Goal: Task Accomplishment & Management: Complete application form

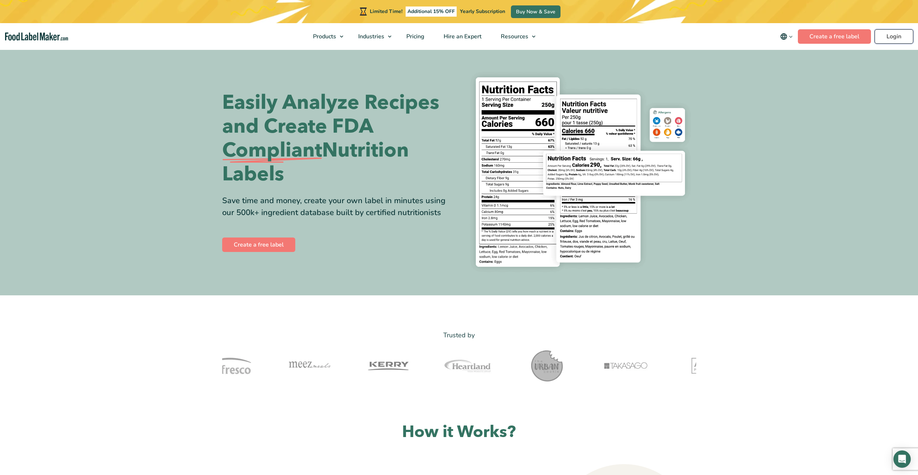
click at [893, 34] on link "Login" at bounding box center [893, 36] width 39 height 14
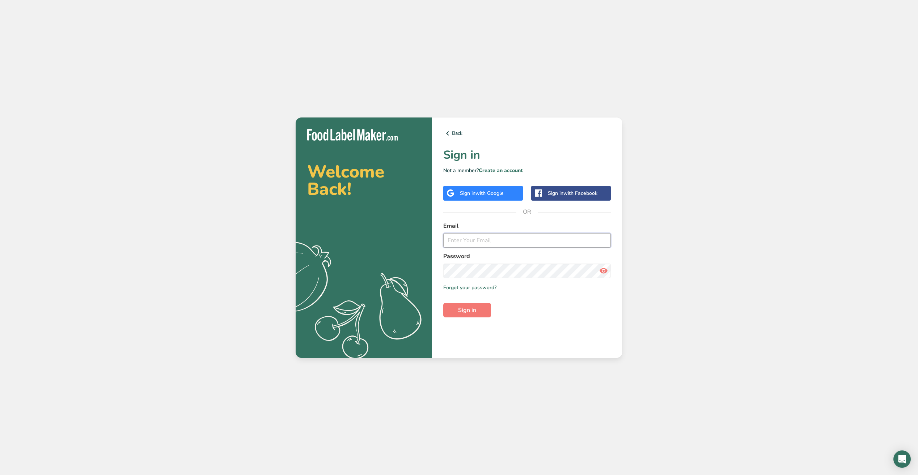
click at [471, 243] on input "email" at bounding box center [526, 240] width 167 height 14
click at [515, 241] on input "rahmabakers@gmail.com" at bounding box center [526, 240] width 167 height 14
type input "r"
click at [480, 269] on div "Password" at bounding box center [526, 265] width 167 height 26
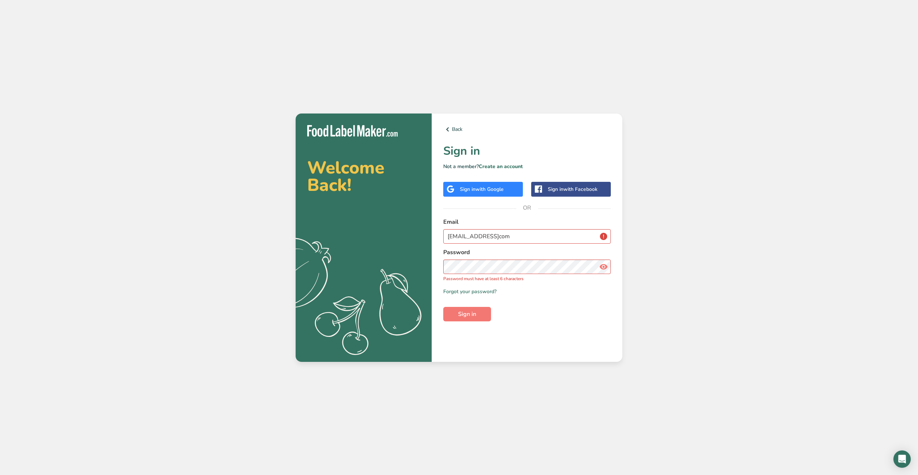
click at [602, 268] on icon at bounding box center [603, 266] width 9 height 13
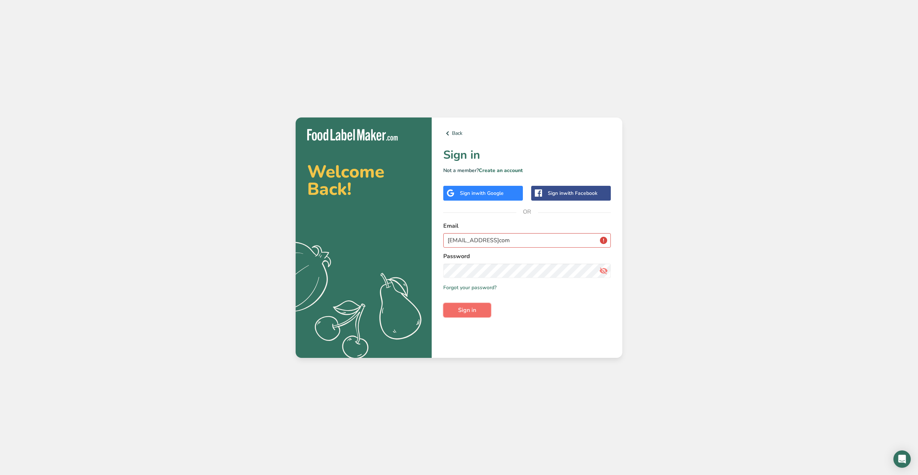
click at [457, 308] on button "Sign in" at bounding box center [467, 310] width 48 height 14
click at [518, 246] on input "fadhilinusa@gmailcom" at bounding box center [526, 240] width 167 height 14
click at [482, 310] on button "Sign in" at bounding box center [467, 310] width 48 height 14
click at [500, 246] on input "fadhilinusa@gmailcom" at bounding box center [526, 240] width 167 height 14
type input "f"
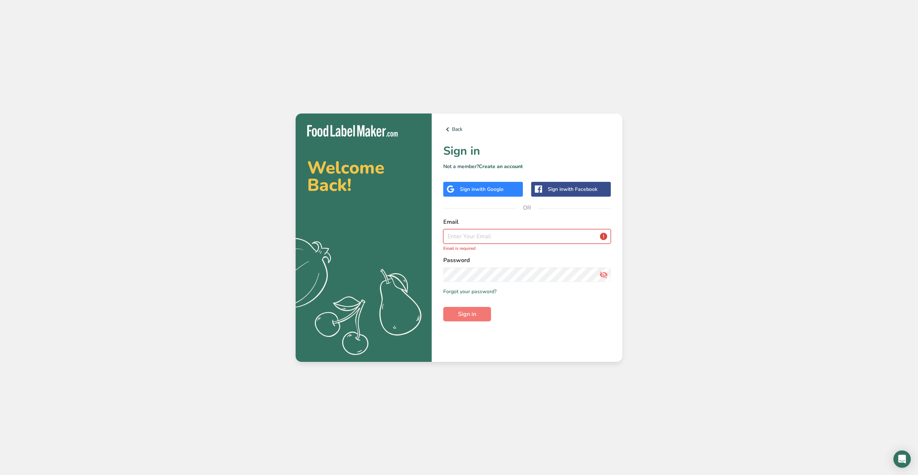
click at [485, 233] on input "email" at bounding box center [526, 236] width 167 height 14
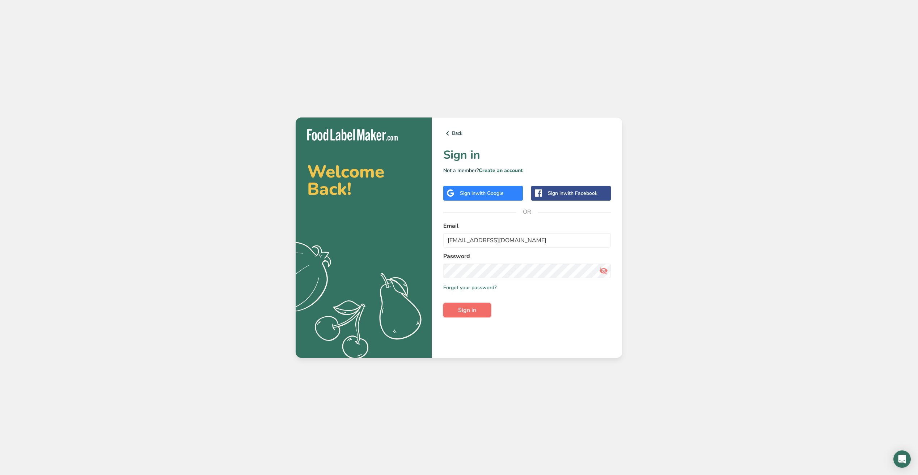
click at [471, 312] on span "Sign in" at bounding box center [467, 310] width 18 height 9
click at [514, 241] on input "rahmabakers@gmail.com" at bounding box center [526, 240] width 167 height 14
click at [541, 389] on div "Welcome Back! .a{fill:#f5f3ed;} Back Sign in Not a member? Create an account Si…" at bounding box center [459, 237] width 918 height 475
click at [483, 313] on button "Sign in" at bounding box center [467, 310] width 48 height 14
click at [527, 242] on input "rahmabakers@gmail.com" at bounding box center [526, 240] width 167 height 14
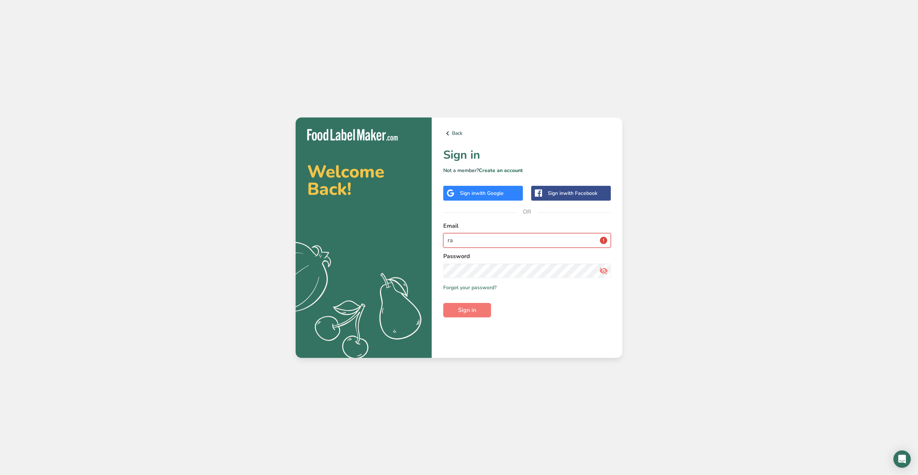
type input "r"
click at [484, 309] on button "Sign in" at bounding box center [467, 310] width 48 height 14
click at [481, 313] on button "Sign in" at bounding box center [467, 310] width 48 height 14
click at [515, 243] on input "fadhilinusa@gmailcom" at bounding box center [526, 240] width 167 height 14
click at [470, 313] on span "Sign in" at bounding box center [467, 310] width 18 height 9
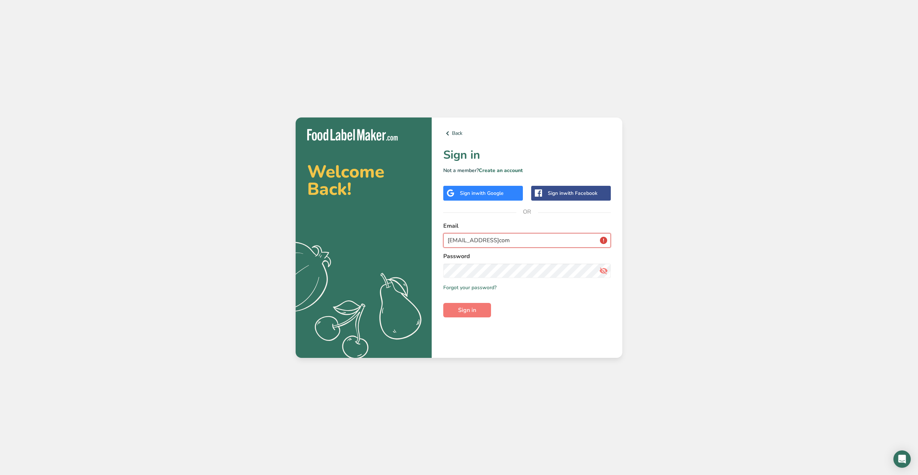
click at [604, 246] on input "fadhilinusa@gmailcom" at bounding box center [526, 240] width 167 height 14
click at [466, 309] on span "Sign in" at bounding box center [467, 310] width 18 height 9
click at [443, 303] on button "Sign in" at bounding box center [467, 310] width 48 height 14
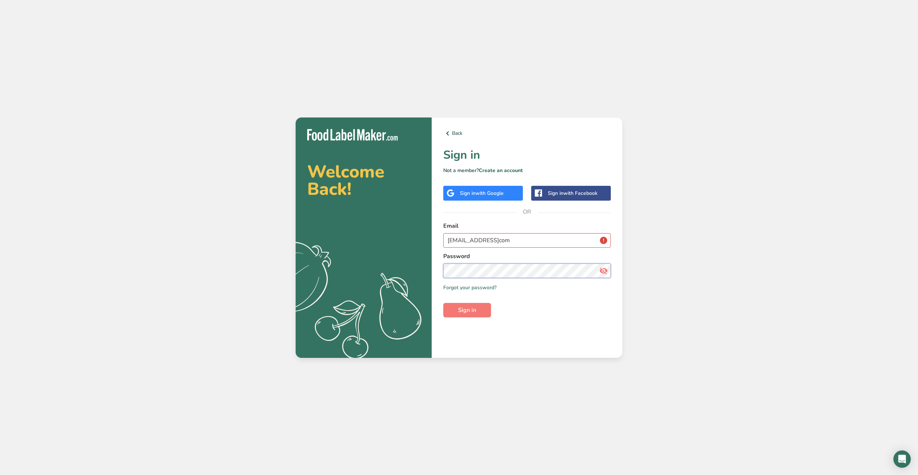
click at [443, 303] on button "Sign in" at bounding box center [467, 310] width 48 height 14
click at [472, 307] on span "Sign in" at bounding box center [467, 310] width 18 height 9
click at [474, 308] on span "Sign in" at bounding box center [467, 310] width 18 height 9
click at [468, 308] on span "Sign in" at bounding box center [467, 310] width 18 height 9
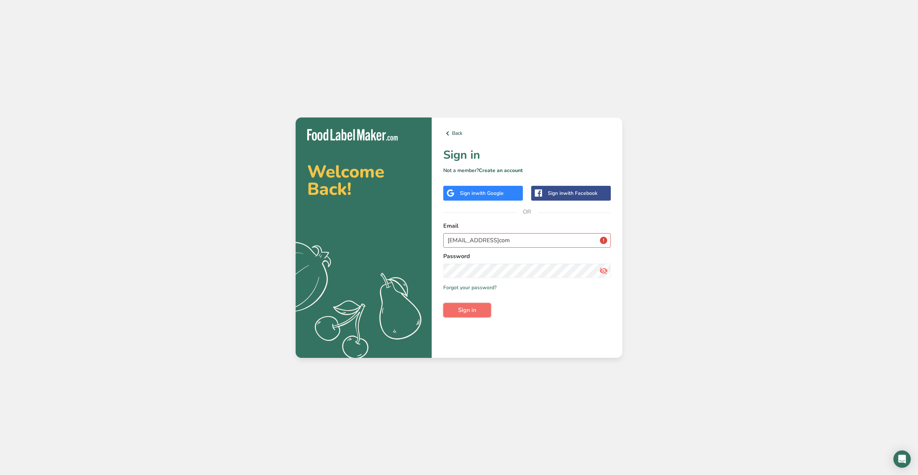
click at [467, 311] on span "Sign in" at bounding box center [467, 310] width 18 height 9
click at [467, 312] on span "Sign in" at bounding box center [467, 310] width 18 height 9
click at [473, 313] on span "Sign in" at bounding box center [467, 310] width 18 height 9
click at [495, 240] on input "fadhilinusa@gmailcom" at bounding box center [526, 240] width 167 height 14
type input "fadhilinusa@gmail.com"
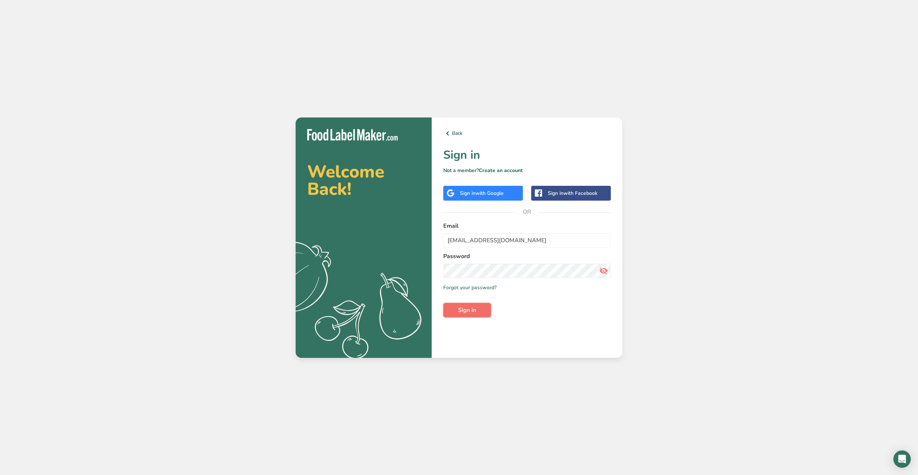
click at [466, 313] on span "Sign in" at bounding box center [467, 310] width 18 height 9
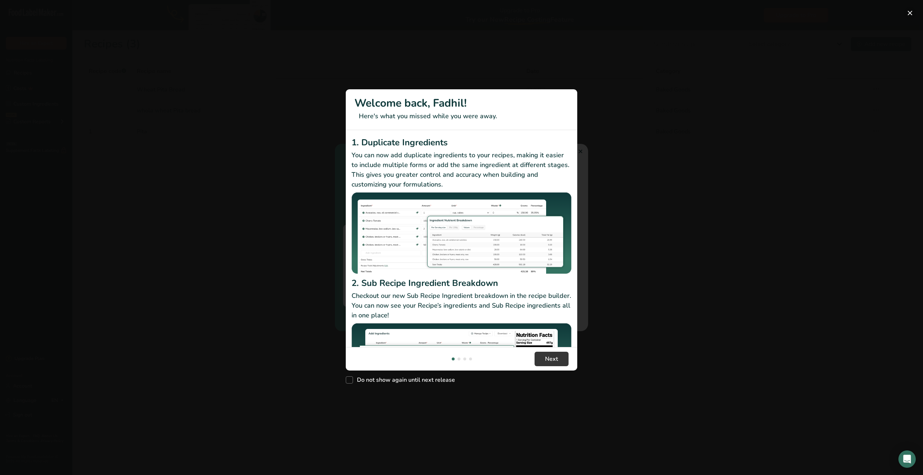
click at [909, 13] on button "New Features" at bounding box center [910, 13] width 12 height 12
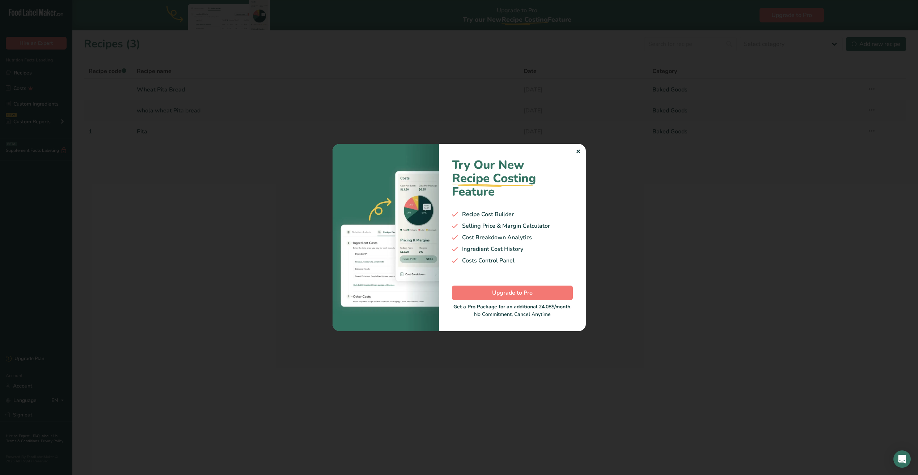
click at [578, 152] on div "✕" at bounding box center [578, 152] width 5 height 9
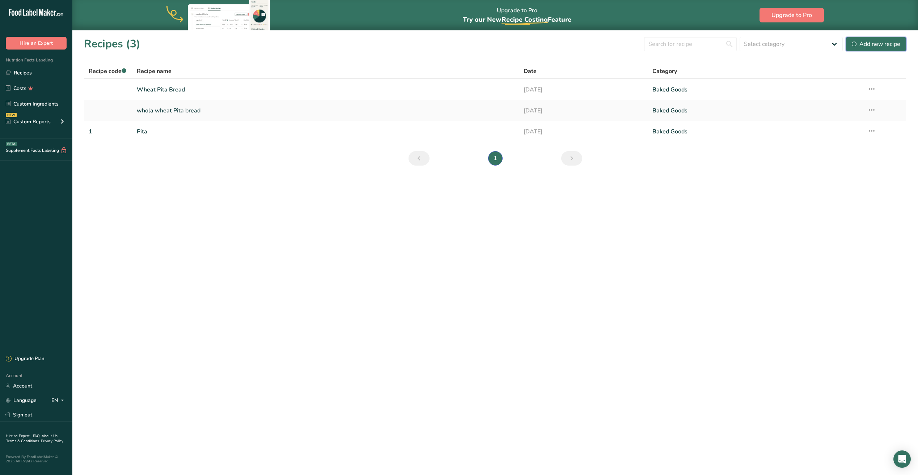
click at [875, 43] on div "Add new recipe" at bounding box center [876, 44] width 48 height 9
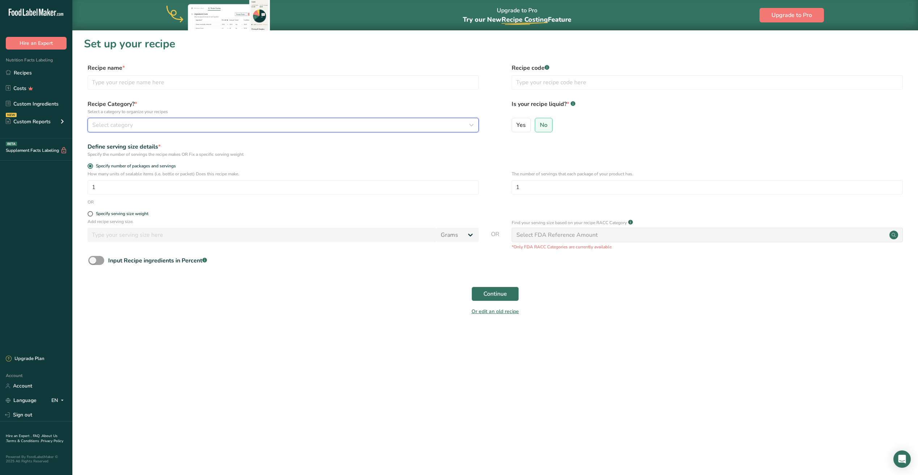
click at [133, 128] on div "Select category" at bounding box center [280, 125] width 377 height 9
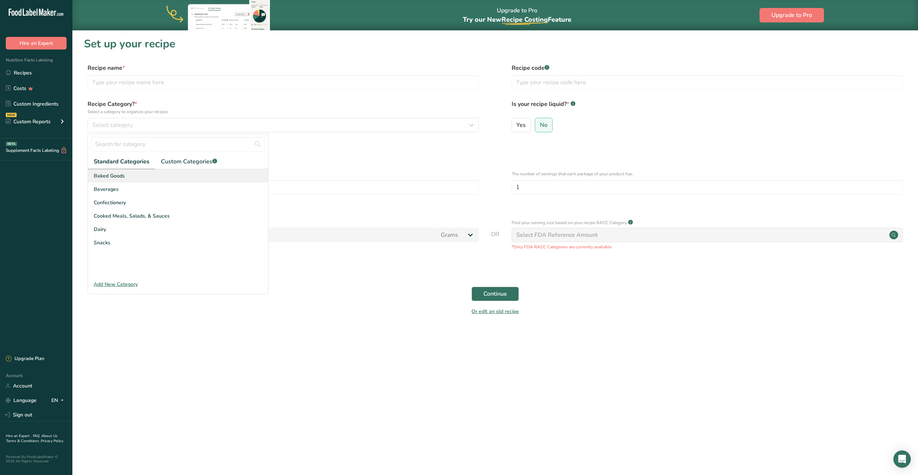
click at [106, 176] on span "Baked Goods" at bounding box center [109, 176] width 31 height 8
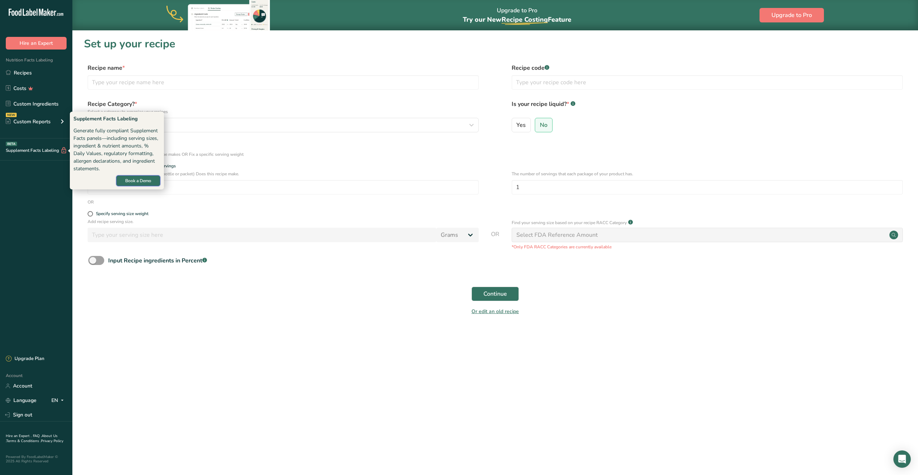
click at [134, 181] on span "Book a Demo" at bounding box center [138, 181] width 26 height 7
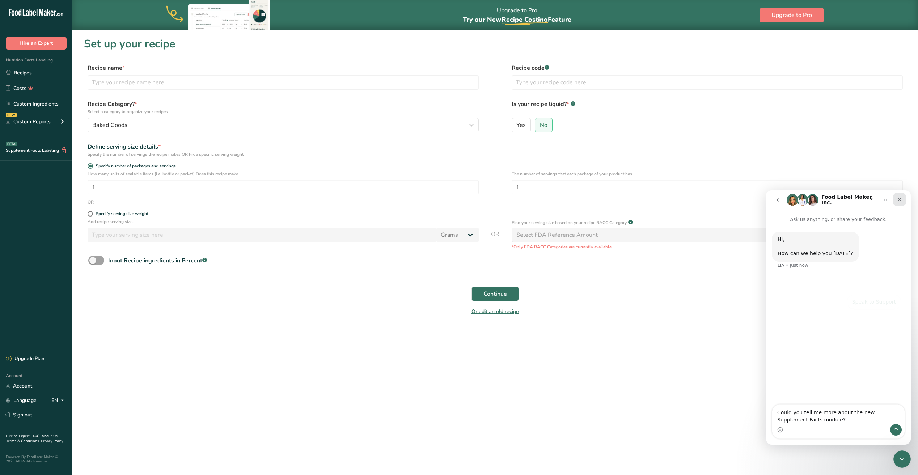
click at [901, 201] on icon "Close" at bounding box center [899, 200] width 6 height 6
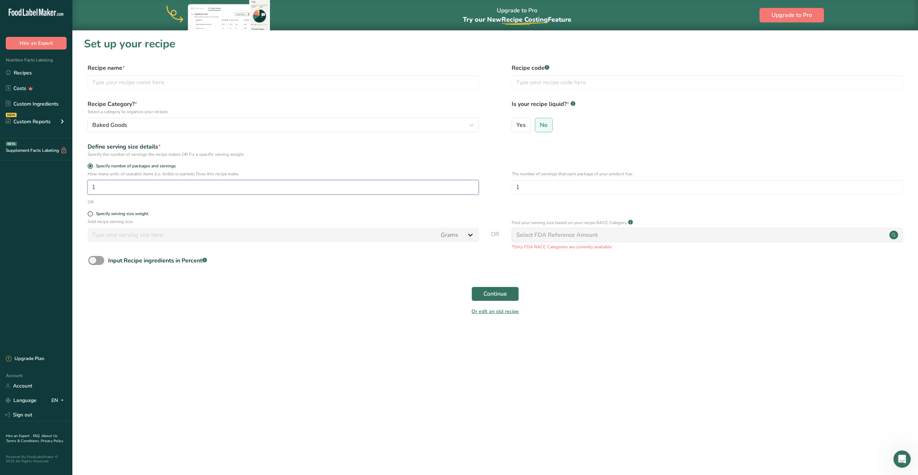
click at [109, 191] on input "1" at bounding box center [283, 187] width 391 height 14
type input "10"
click at [564, 240] on div "Select FDA Reference Amount" at bounding box center [707, 235] width 391 height 14
click at [564, 237] on div "Select FDA Reference Amount" at bounding box center [556, 235] width 81 height 9
click at [505, 300] on button "Continue" at bounding box center [494, 294] width 47 height 14
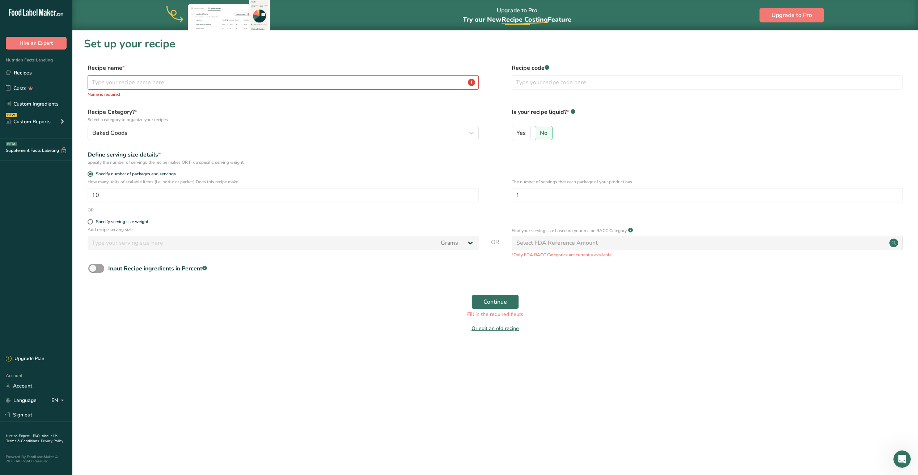
click at [893, 242] on circle at bounding box center [893, 243] width 9 height 9
click at [181, 84] on input "text" at bounding box center [283, 82] width 391 height 14
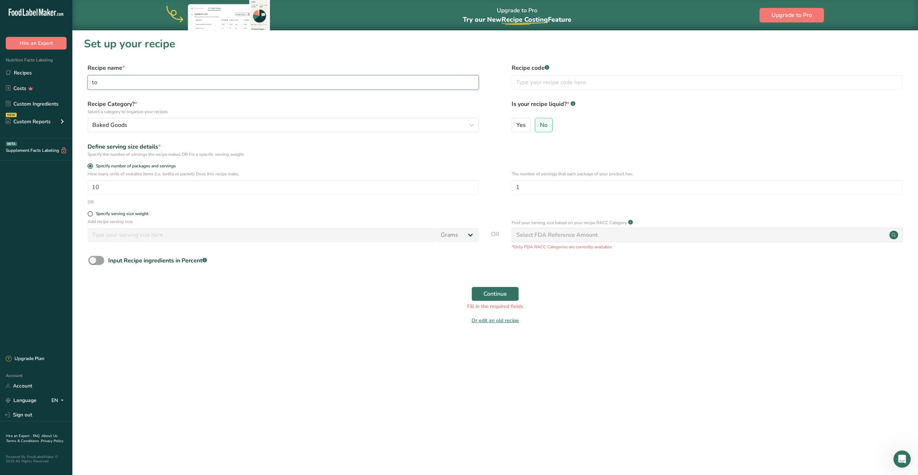
type input "t"
type input "white tortilla"
click at [488, 293] on span "Continue" at bounding box center [495, 294] width 24 height 9
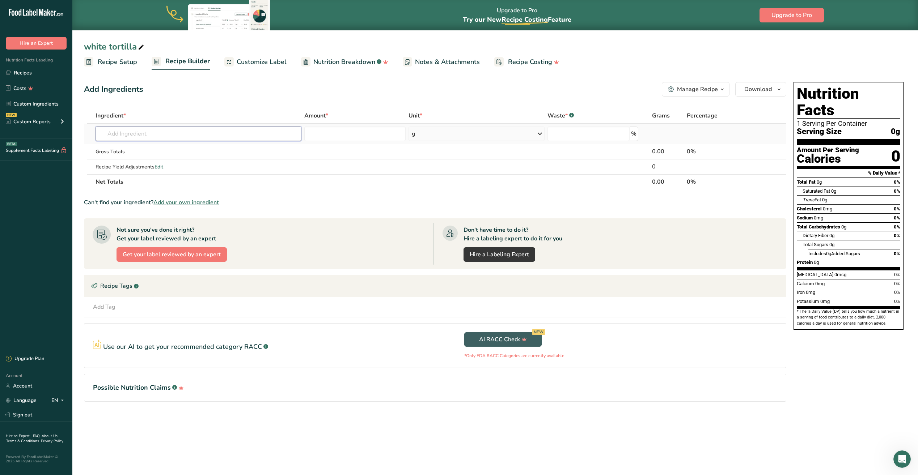
click at [153, 133] on input "text" at bounding box center [199, 134] width 206 height 14
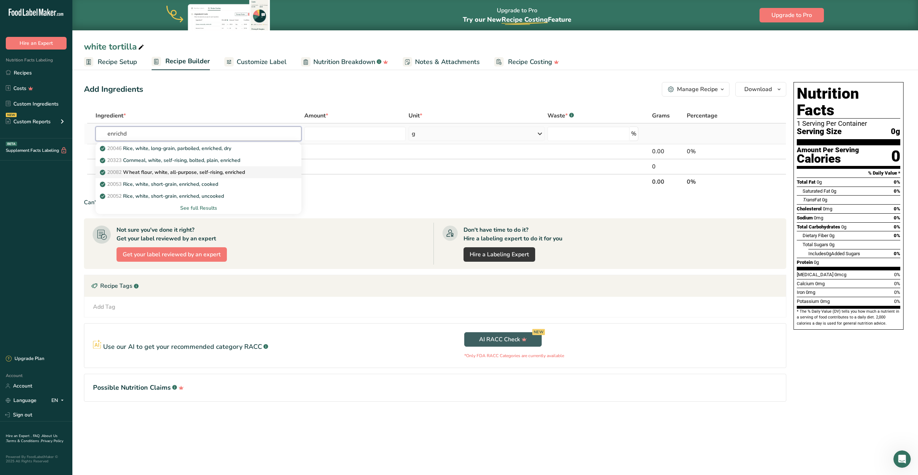
type input "enrichd"
click at [150, 175] on p "20082 Wheat flour, white, all-purpose, self-rising, enriched" at bounding box center [173, 173] width 144 height 8
type input "Wheat flour, white, all-purpose, self-rising, enriched"
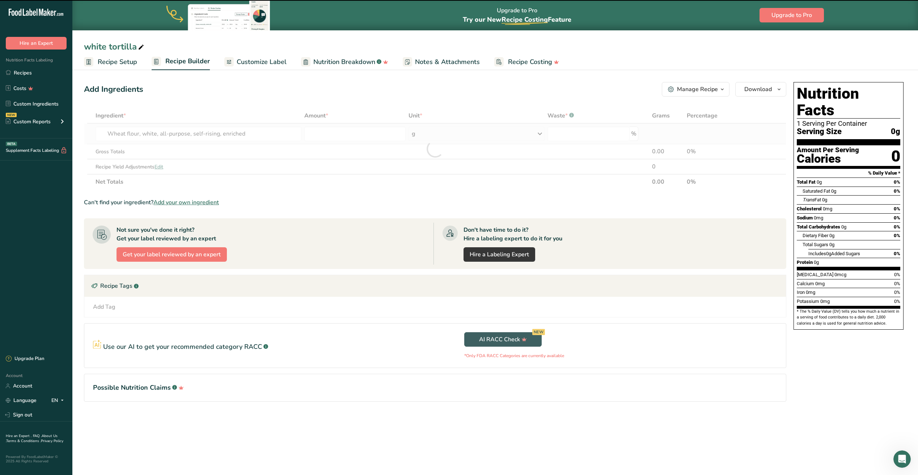
type input "0"
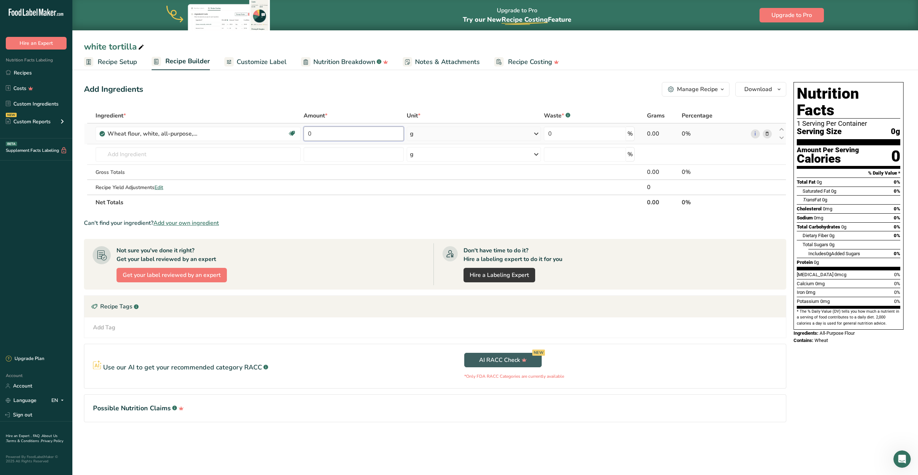
click at [365, 133] on input "0" at bounding box center [354, 134] width 100 height 14
type input "688.17"
click at [133, 156] on div "Ingredient * Amount * Unit * Waste * .a-a{fill:#347362;}.b-a{fill:#fff;} Grams …" at bounding box center [435, 159] width 702 height 102
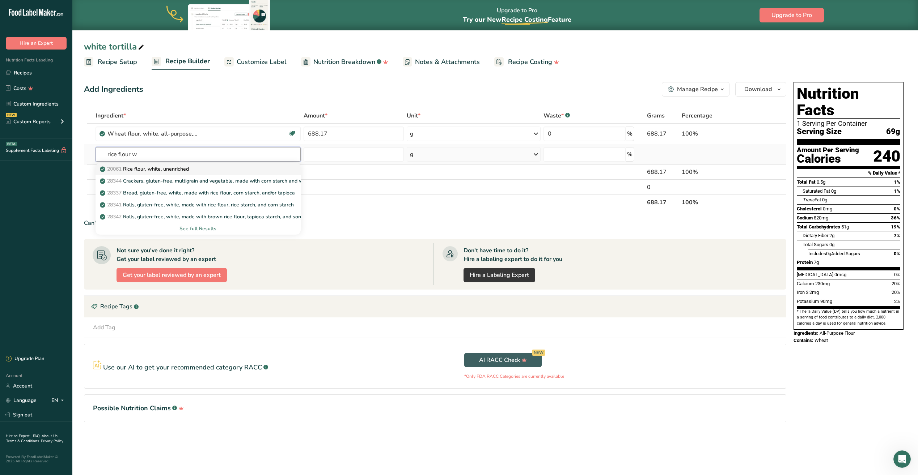
type input "rice flour w"
click at [175, 173] on p "20061 Rice flour, white, unenriched" at bounding box center [145, 169] width 88 height 8
type input "Rice flour, white, unenriched"
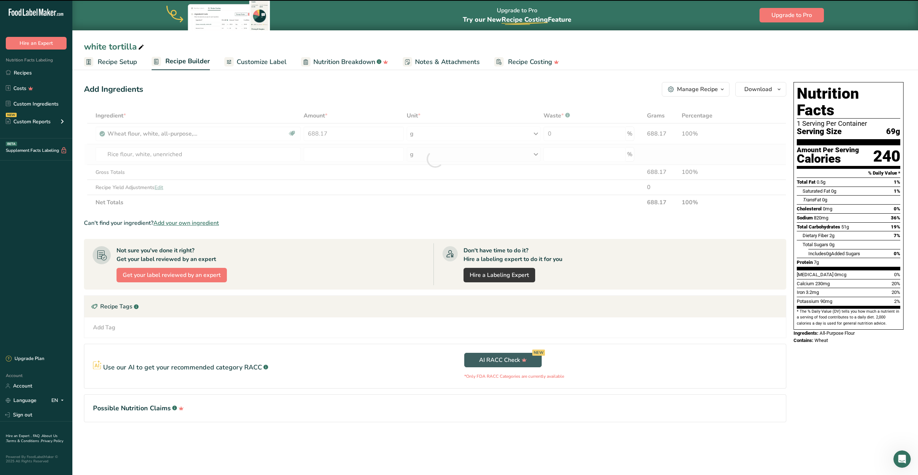
type input "0"
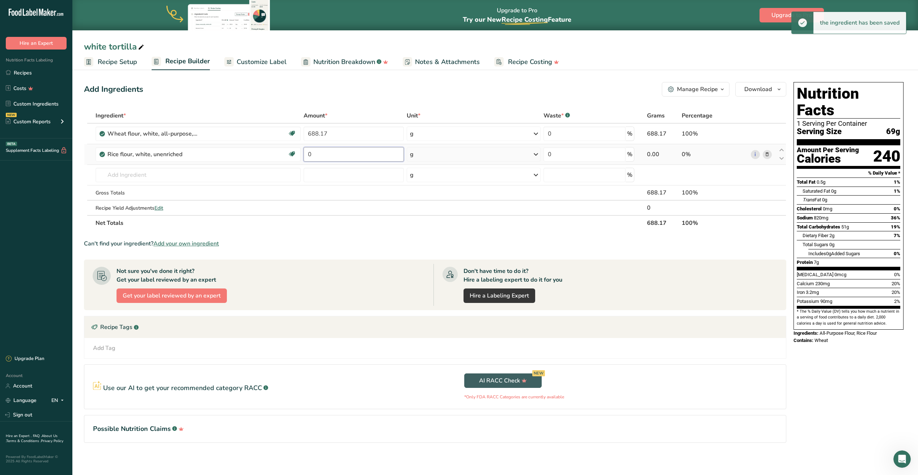
click at [334, 160] on input "0" at bounding box center [354, 154] width 100 height 14
type input "36.32"
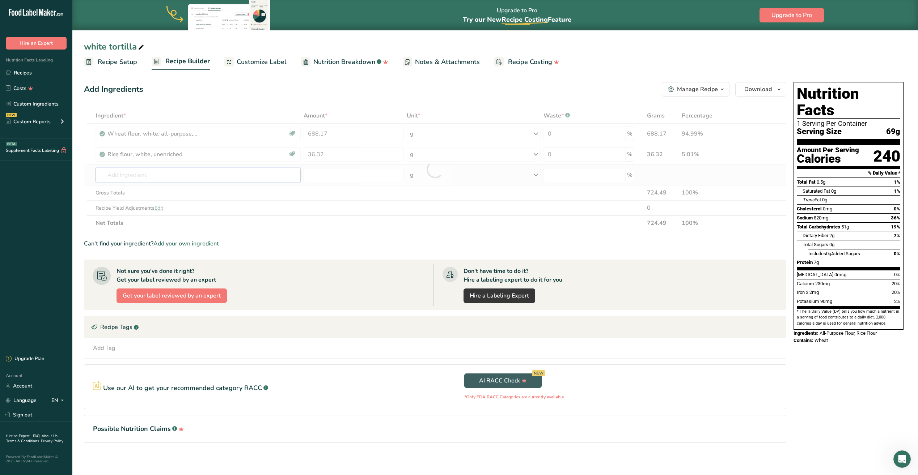
click at [159, 179] on div "Ingredient * Amount * Unit * Waste * .a-a{fill:#347362;}.b-a{fill:#fff;} Grams …" at bounding box center [435, 169] width 702 height 123
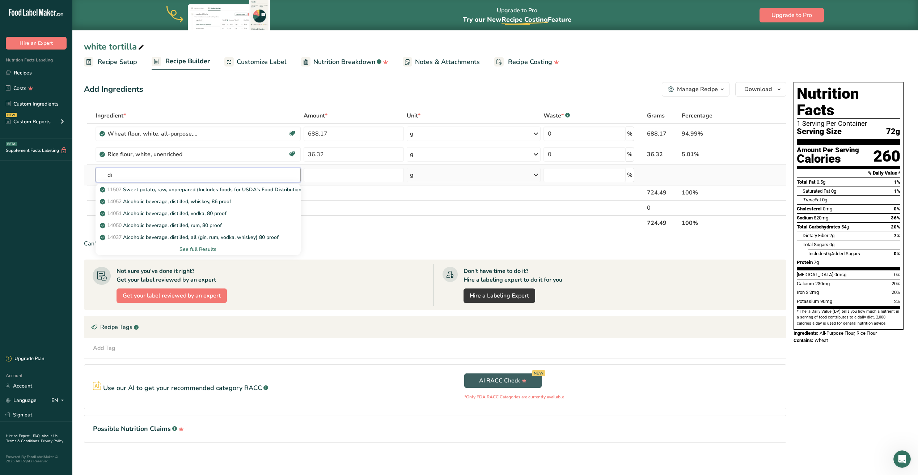
type input "d"
type input "mal"
click at [152, 202] on p "20131 Barley malt flour" at bounding box center [131, 202] width 61 height 8
type input "Barley malt flour"
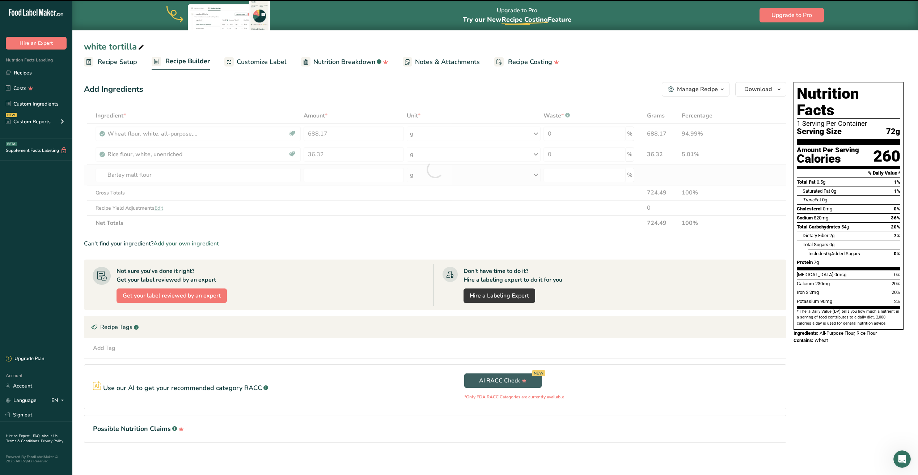
type input "0"
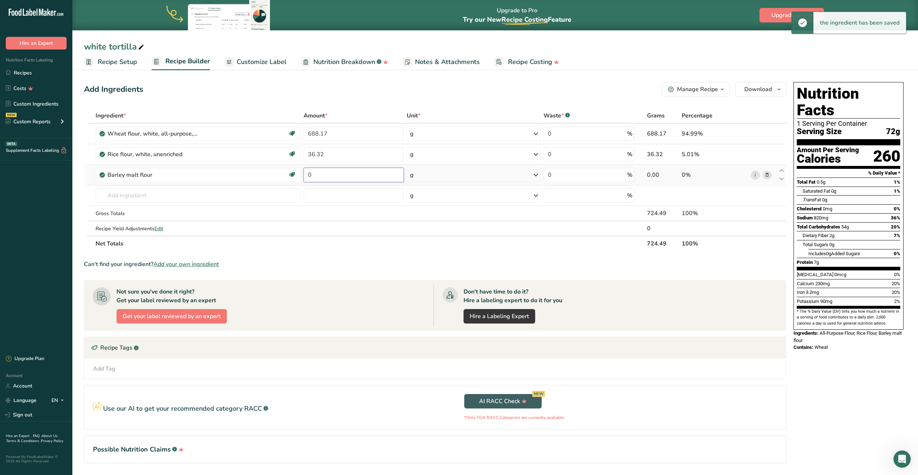
click at [315, 176] on input "0" at bounding box center [354, 175] width 100 height 14
type input "1.82"
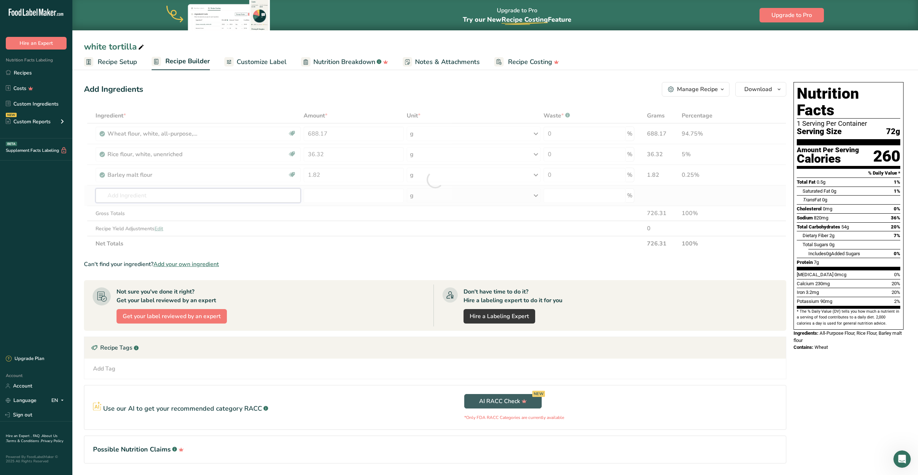
click at [172, 203] on div "Ingredient * Amount * Unit * Waste * .a-a{fill:#347362;}.b-a{fill:#fff;} Grams …" at bounding box center [435, 179] width 702 height 143
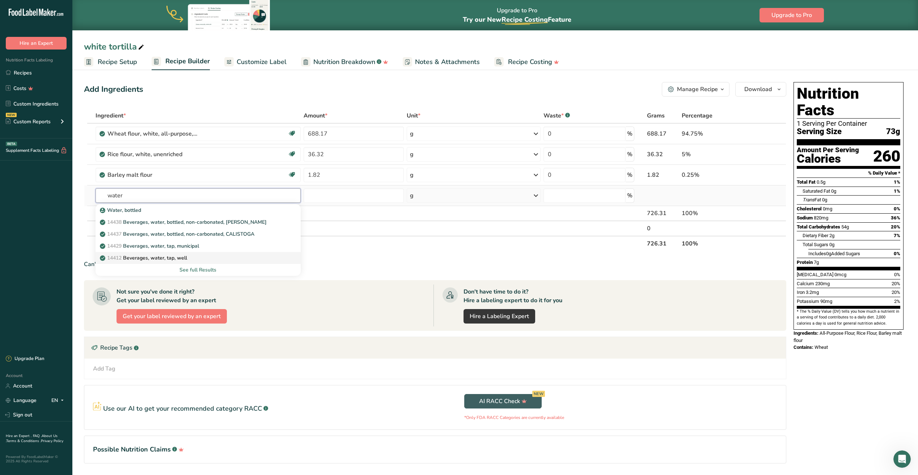
type input "water"
click at [167, 255] on p "14412 Beverages, water, tap, well" at bounding box center [144, 258] width 86 height 8
type input "Beverages, water, tap, well"
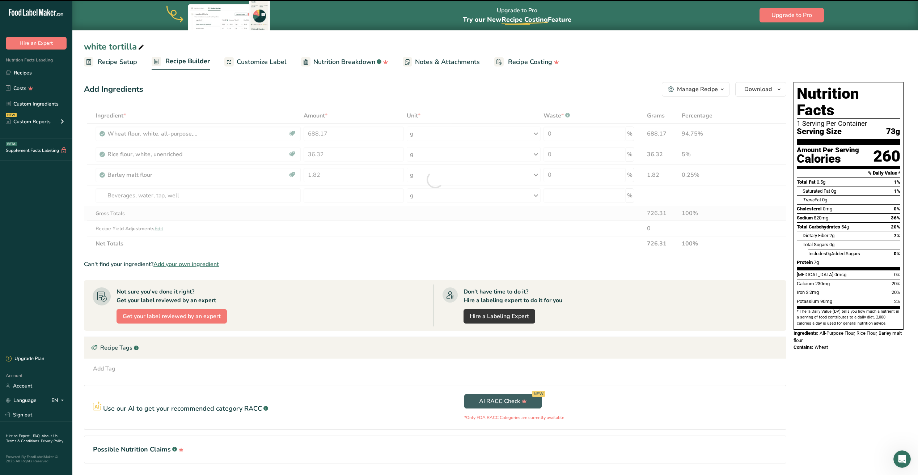
type input "0"
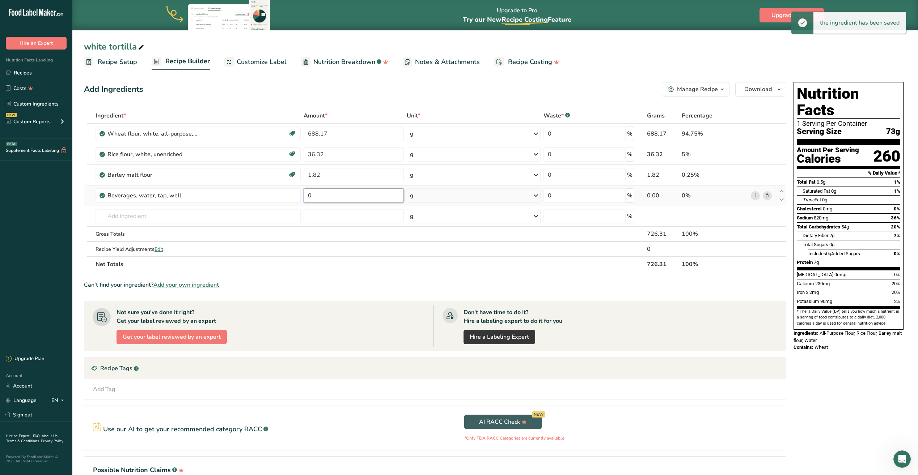
click at [320, 198] on input "0" at bounding box center [354, 195] width 100 height 14
type input "406.73"
click at [142, 218] on div "Ingredient * Amount * Unit * Waste * .a-a{fill:#347362;}.b-a{fill:#fff;} Grams …" at bounding box center [435, 190] width 702 height 164
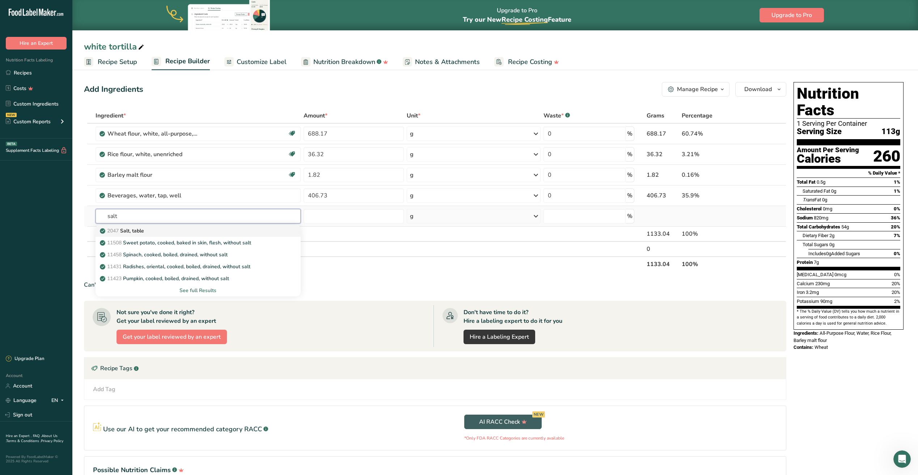
type input "salt"
click at [140, 230] on p "2047 Salt, table" at bounding box center [122, 231] width 43 height 8
type input "Salt, table"
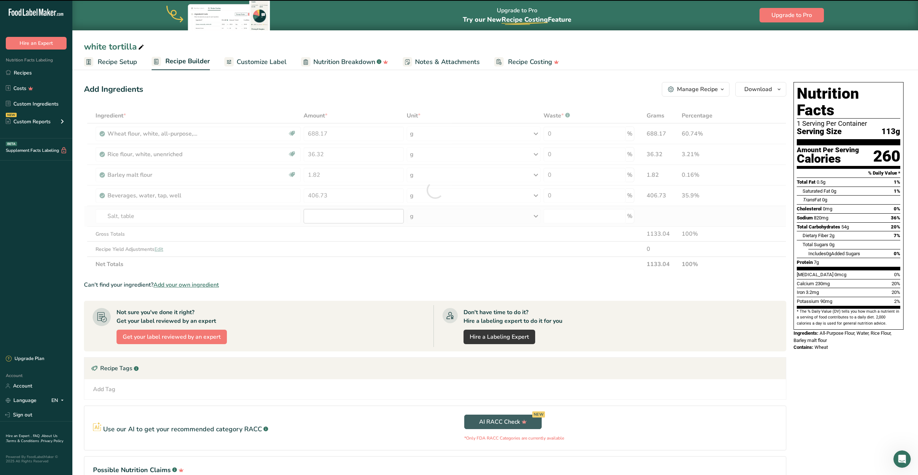
type input "0"
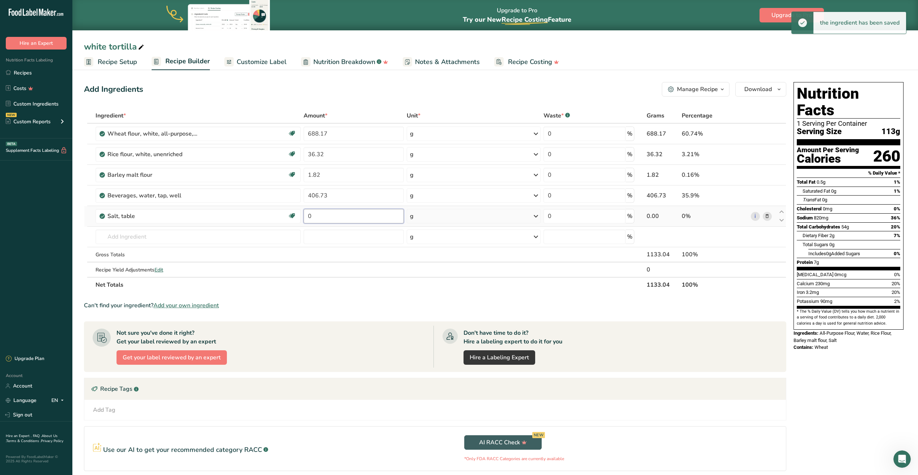
click at [319, 214] on input "0" at bounding box center [354, 216] width 100 height 14
type input "10.89"
click at [142, 241] on div "Ingredient * Amount * Unit * Waste * .a-a{fill:#347362;}.b-a{fill:#fff;} Grams …" at bounding box center [435, 200] width 702 height 185
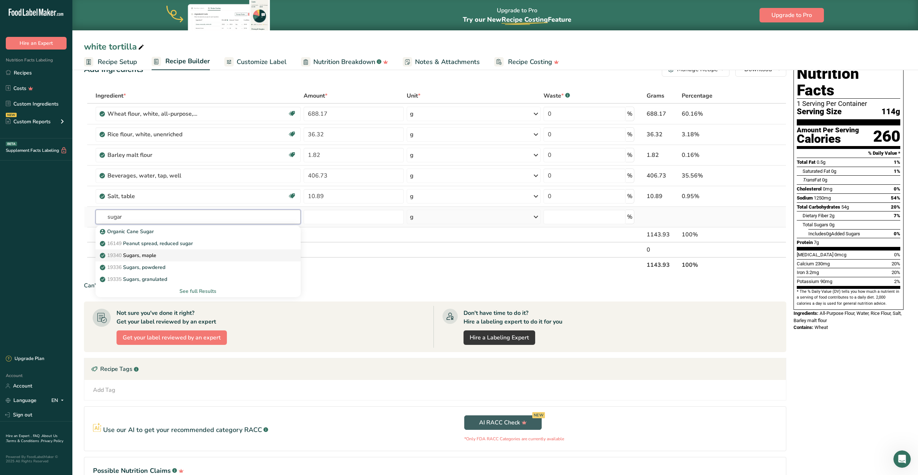
scroll to position [36, 0]
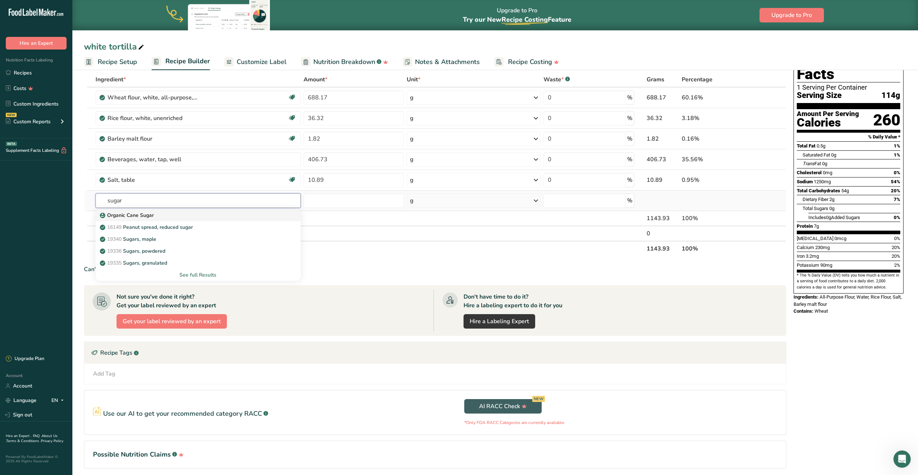
type input "sugar"
click at [142, 215] on p "Organic Cane Sugar" at bounding box center [127, 216] width 52 height 8
type input "Organic Cane Sugar"
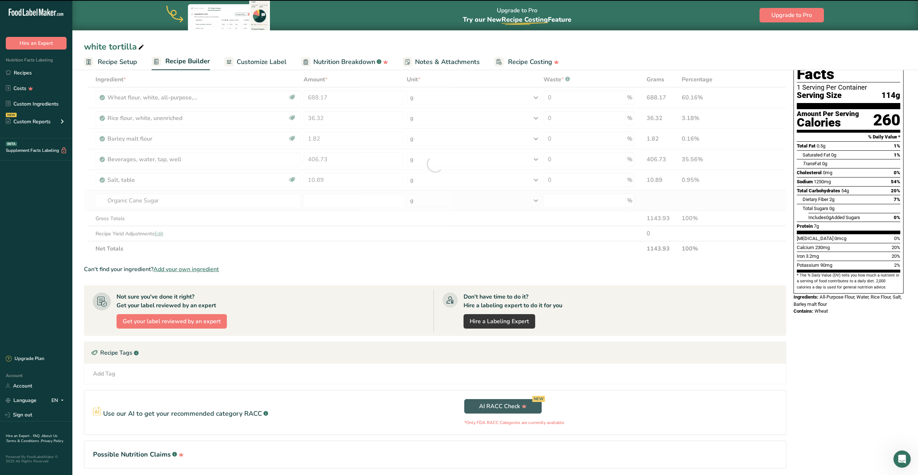
type input "0"
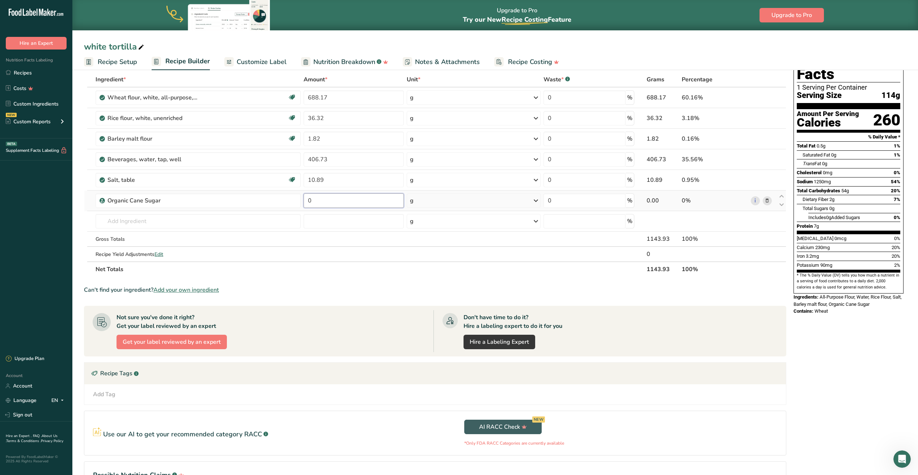
click at [334, 196] on input "0" at bounding box center [354, 201] width 100 height 14
type input "0"
click at [131, 222] on div "Ingredient * Amount * Unit * Waste * .a-a{fill:#347362;}.b-a{fill:#fff;} Grams …" at bounding box center [435, 174] width 702 height 205
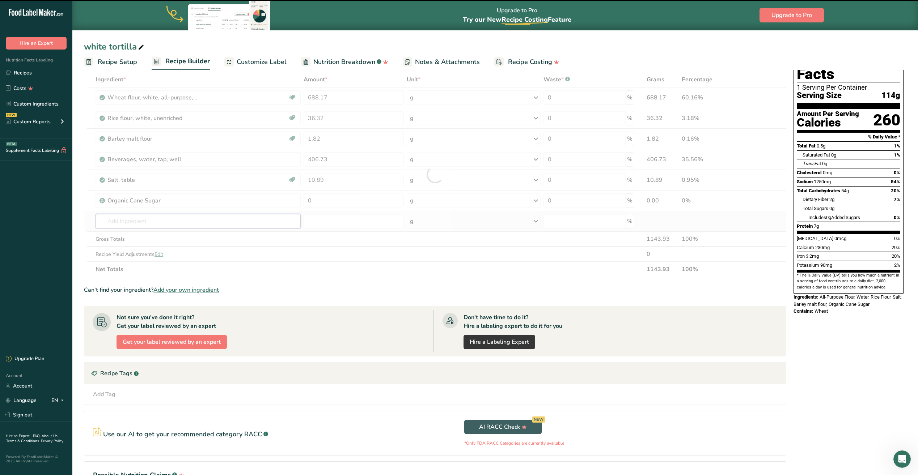
type input "c"
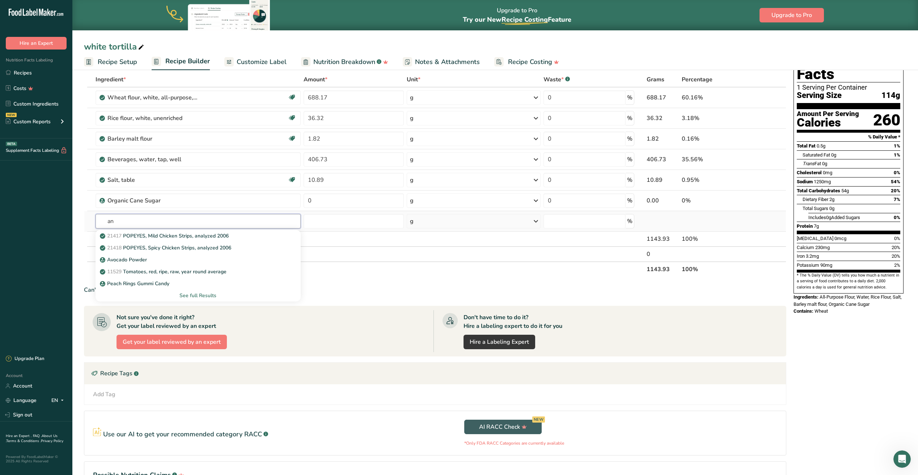
type input "a"
type input "canol"
click at [135, 237] on p "4582 Oil, canola" at bounding box center [122, 236] width 43 height 8
type input "Oil, canola"
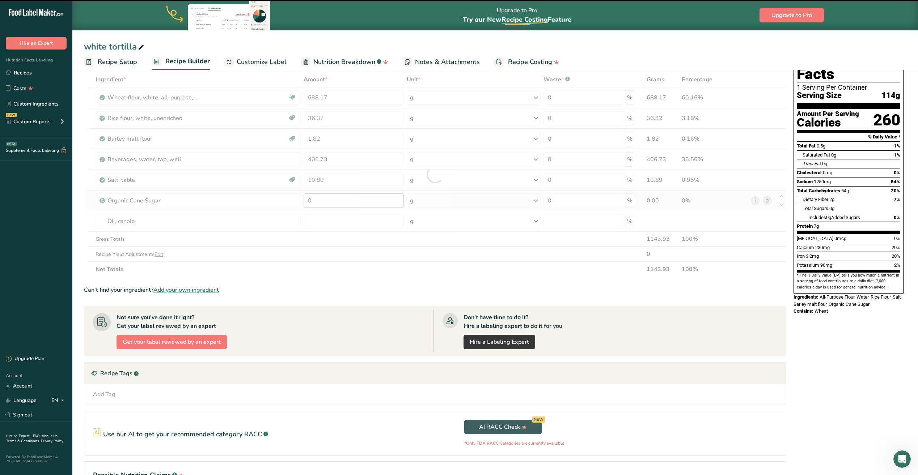
type input "0"
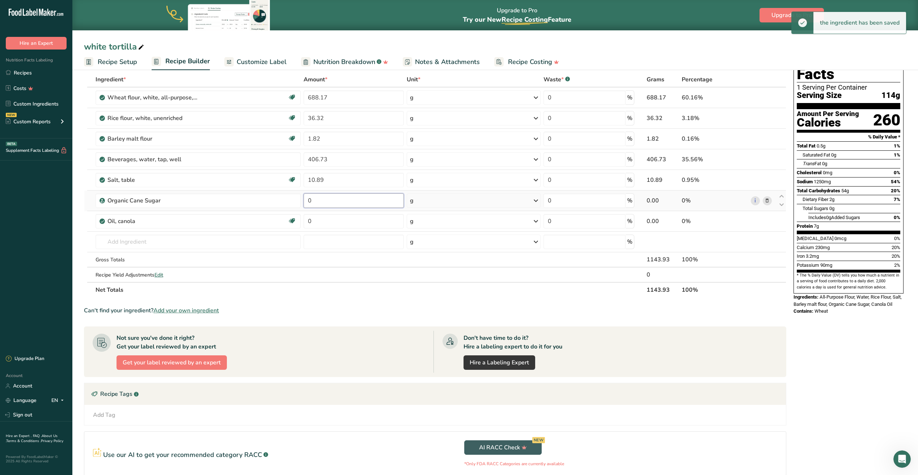
click at [324, 202] on input "0" at bounding box center [354, 201] width 100 height 14
type input "10.89"
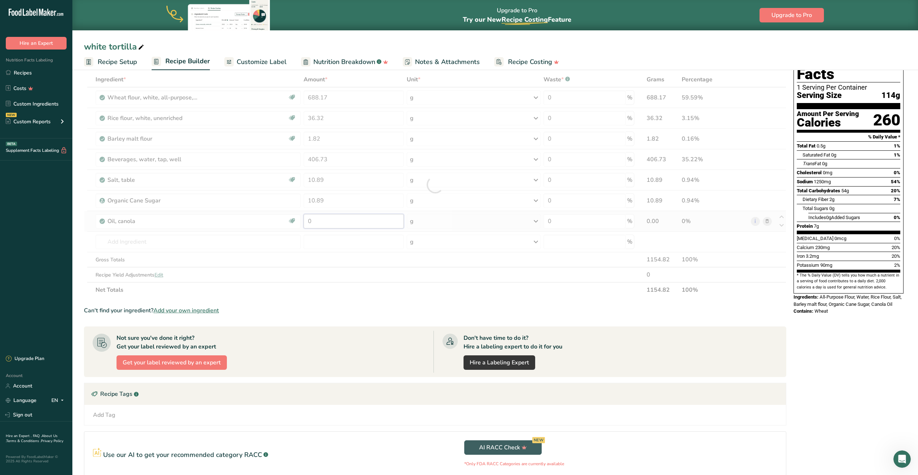
click at [335, 223] on div "Ingredient * Amount * Unit * Waste * .a-a{fill:#347362;}.b-a{fill:#fff;} Grams …" at bounding box center [435, 185] width 702 height 226
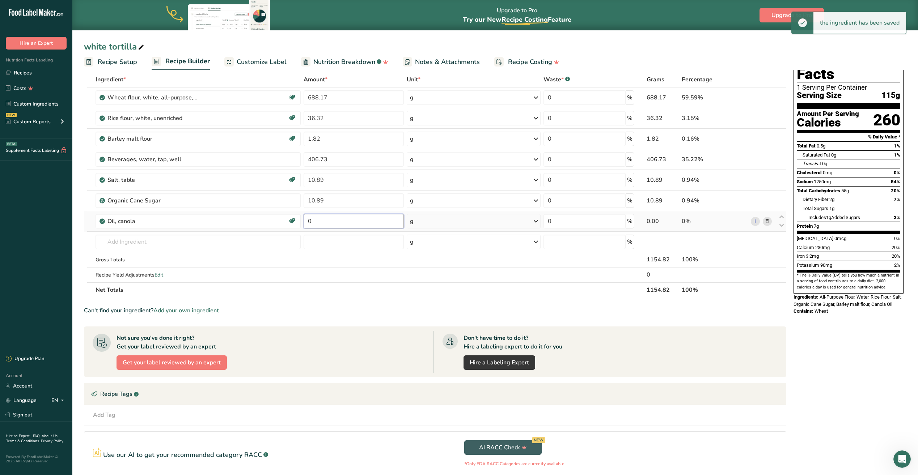
click at [335, 223] on input "0" at bounding box center [354, 221] width 100 height 14
type input "10.89"
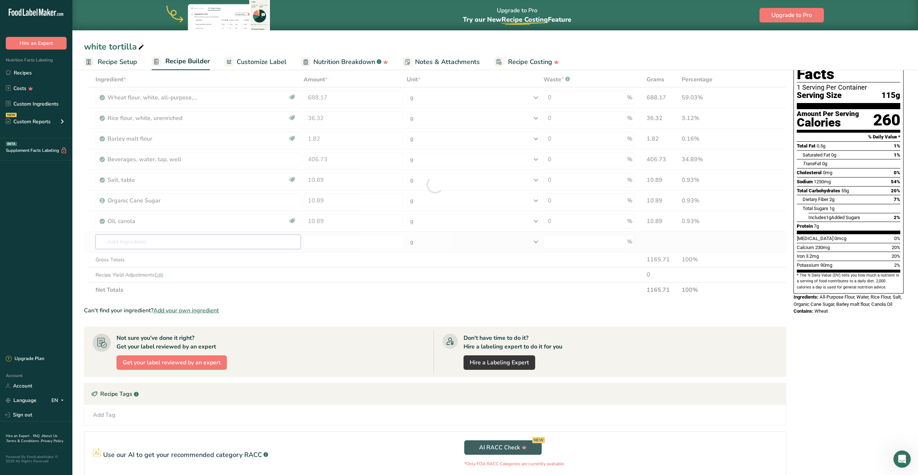
click at [127, 240] on div "Ingredient * Amount * Unit * Waste * .a-a{fill:#347362;}.b-a{fill:#fff;} Grams …" at bounding box center [435, 185] width 702 height 226
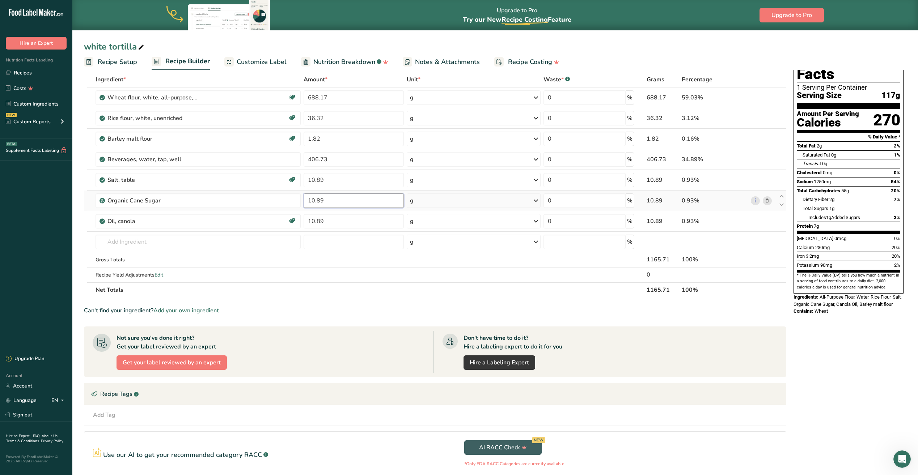
click at [341, 204] on input "10.89" at bounding box center [354, 201] width 100 height 14
type input "1"
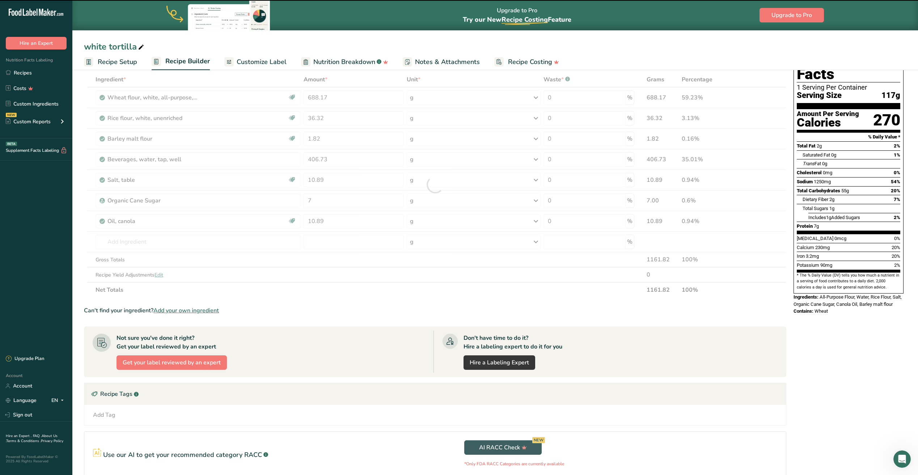
drag, startPoint x: 268, startPoint y: 182, endPoint x: 331, endPoint y: 199, distance: 64.7
click at [331, 199] on tbody "Wheat flour, white, all-purpose, self-rising, enriched Dairy free Vegan Vegetar…" at bounding box center [434, 185] width 701 height 195
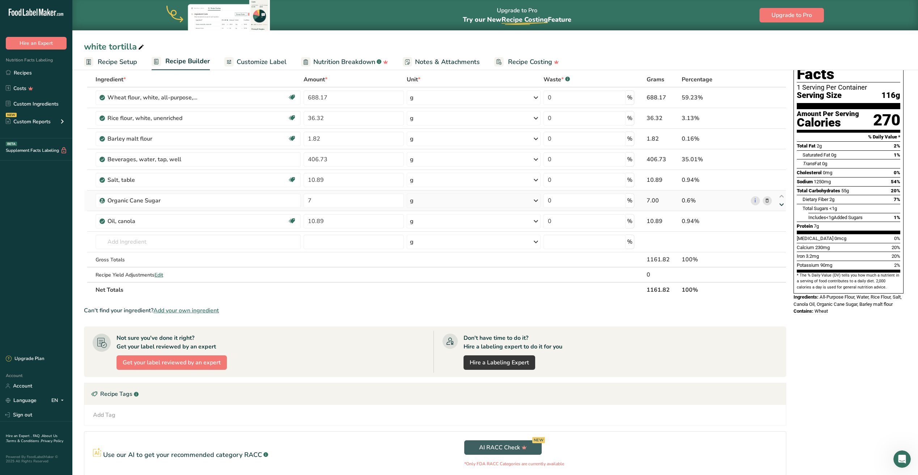
click at [780, 202] on icon at bounding box center [781, 204] width 9 height 5
type input "10.89"
type input "7"
click at [780, 202] on icon at bounding box center [781, 204] width 9 height 5
type input "7"
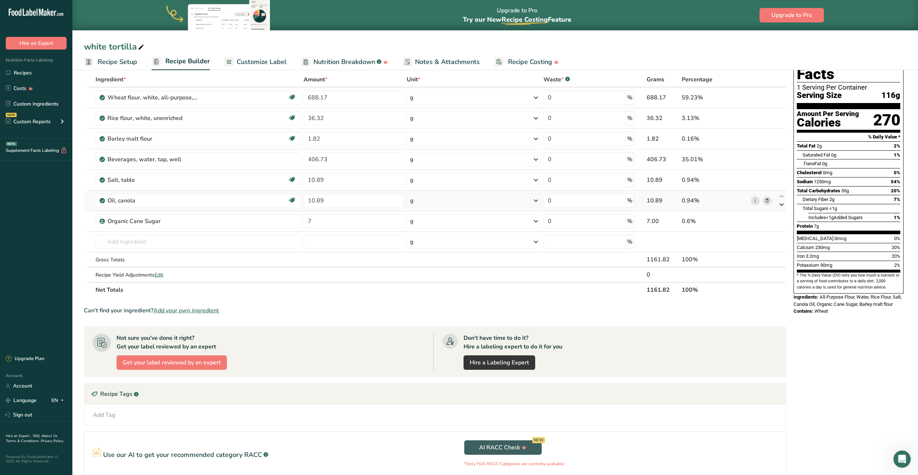
type input "10.89"
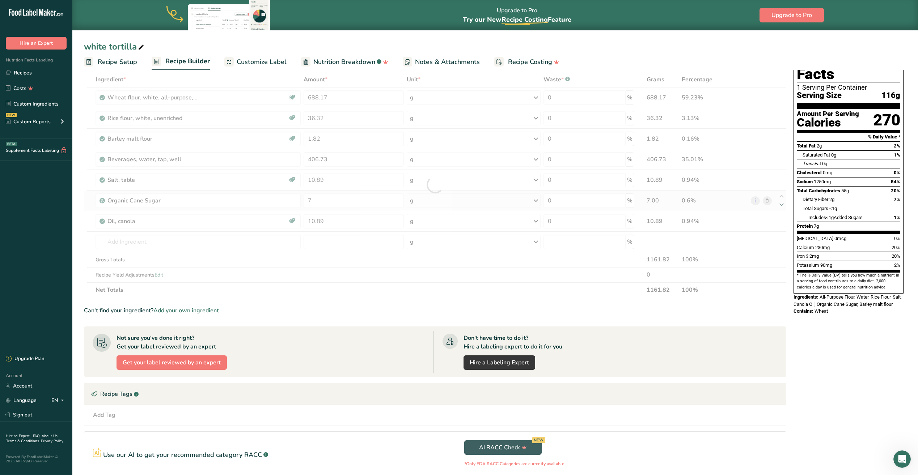
click at [780, 202] on div at bounding box center [435, 185] width 702 height 226
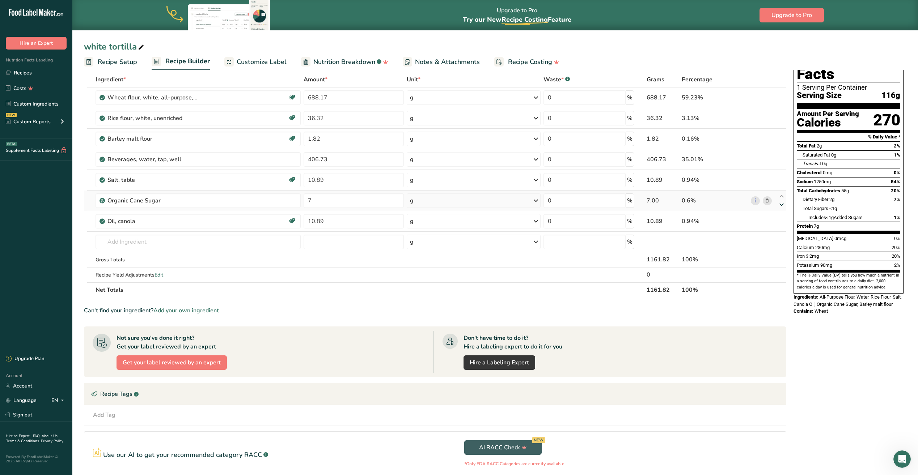
click at [780, 202] on icon at bounding box center [781, 204] width 9 height 5
type input "10.89"
type input "7"
click at [780, 197] on icon at bounding box center [781, 196] width 9 height 5
click at [118, 244] on input "text" at bounding box center [198, 242] width 205 height 14
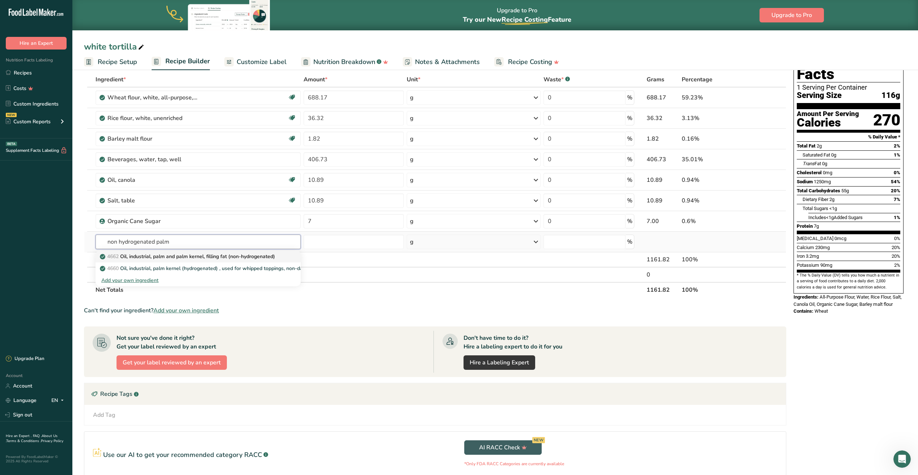
type input "non hydrogenated palm"
click at [179, 257] on p "4662 Oil, industrial, palm and palm kernel, filling fat (non-hydrogenated)" at bounding box center [188, 257] width 174 height 8
type input "Oil, industrial, palm and palm kernel, filling fat (non-hydrogenated)"
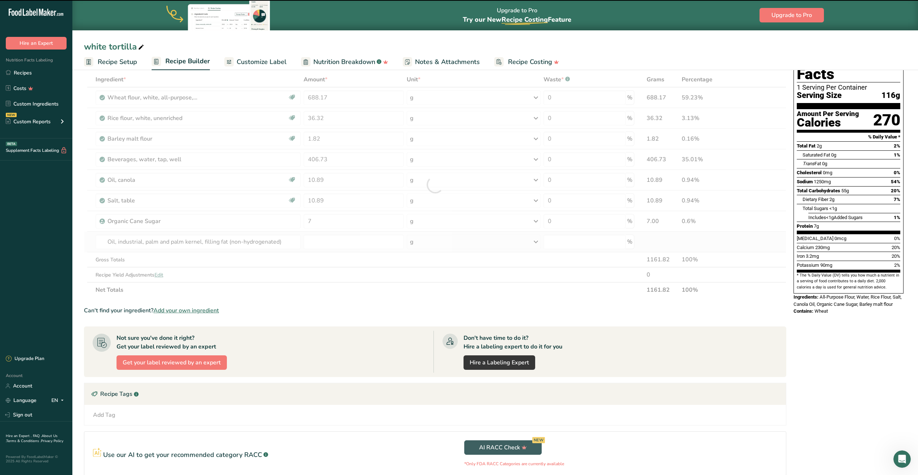
type input "0"
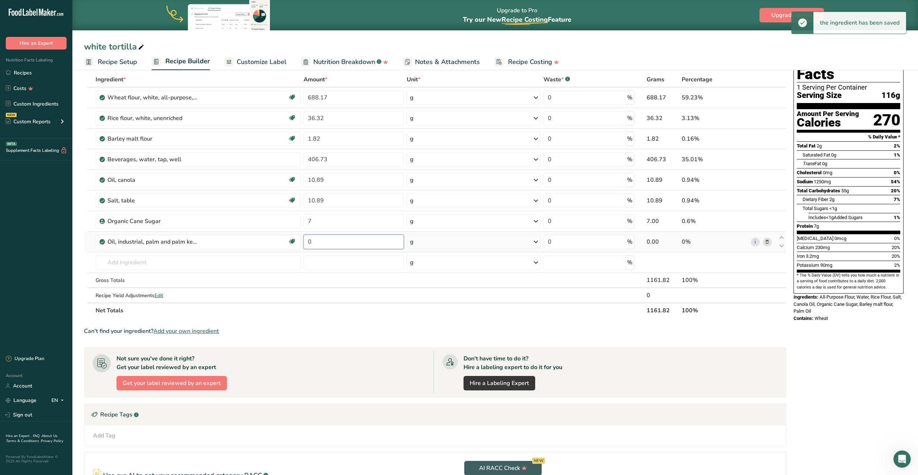
click at [326, 242] on input "0" at bounding box center [354, 242] width 100 height 14
type input "10.89"
click at [321, 224] on div "Ingredient * Amount * Unit * Waste * .a-a{fill:#347362;}.b-a{fill:#fff;} Grams …" at bounding box center [435, 195] width 702 height 246
click at [782, 237] on div "Ingredient * Amount * Unit * Waste * .a-a{fill:#347362;}.b-a{fill:#fff;} Grams …" at bounding box center [435, 195] width 702 height 246
click at [782, 238] on icon at bounding box center [781, 237] width 9 height 5
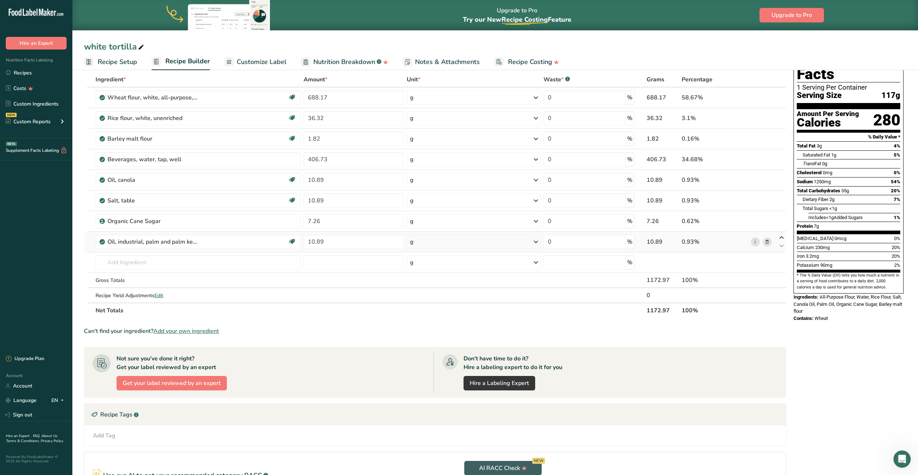
type input "10.89"
type input "7.26"
click at [781, 218] on icon at bounding box center [781, 217] width 9 height 5
click at [126, 263] on input "text" at bounding box center [198, 262] width 205 height 14
type input "d"
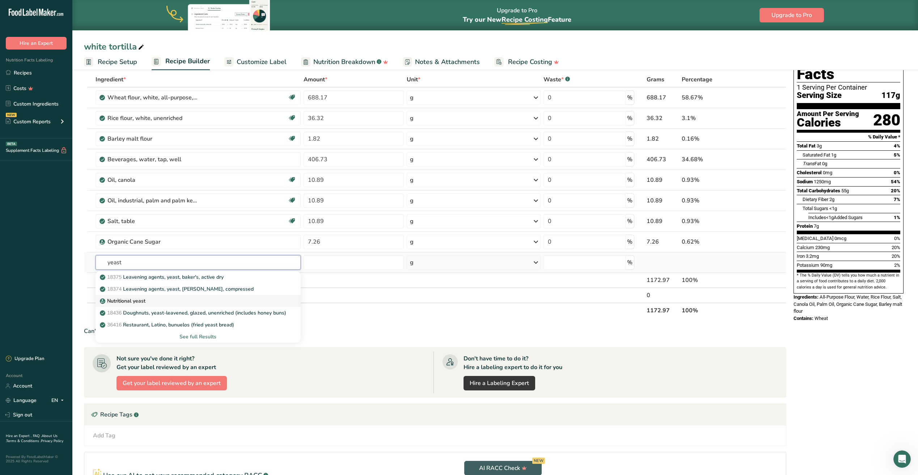
scroll to position [72, 0]
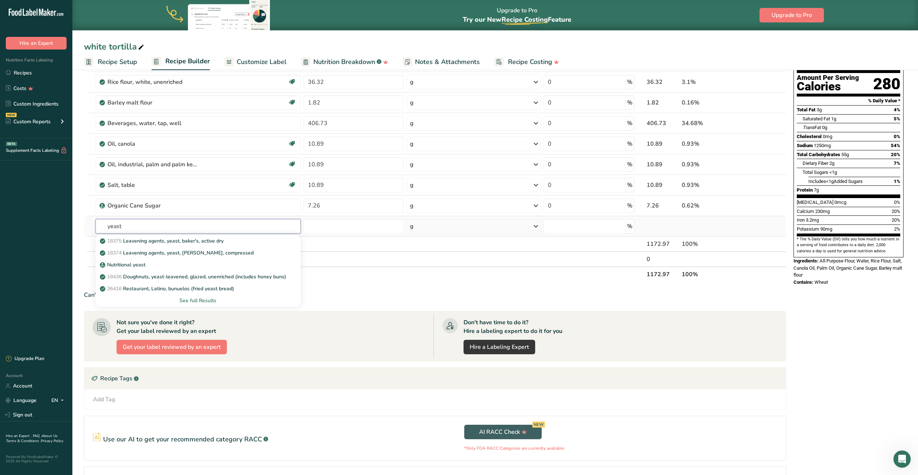
type input "yeast"
click at [204, 302] on div "See full Results" at bounding box center [198, 301] width 194 height 8
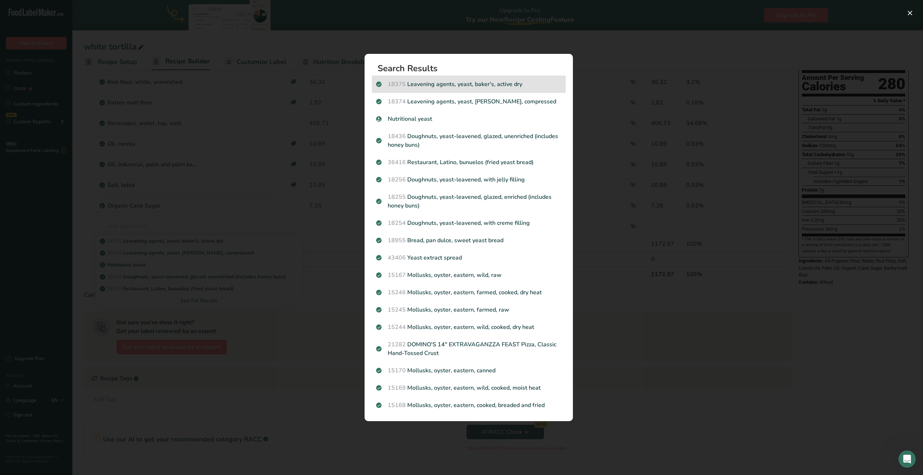
click at [486, 86] on p "18375 Leavening agents, yeast, baker's, active dry" at bounding box center [468, 84] width 185 height 9
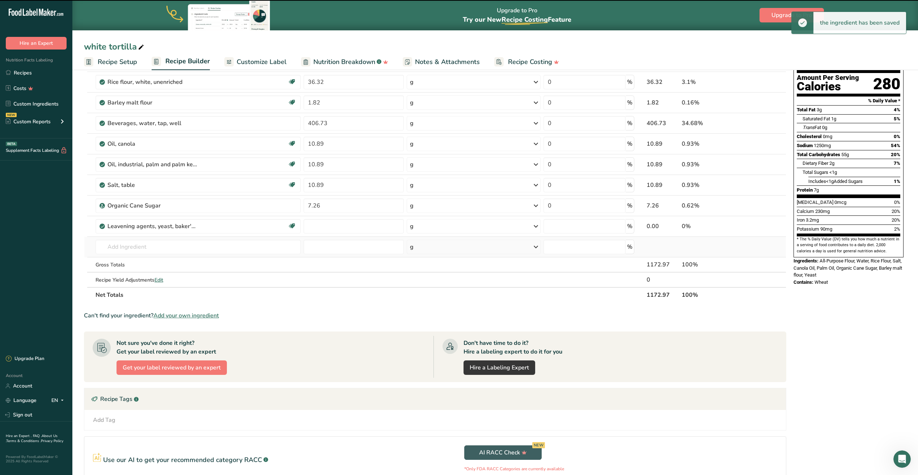
type input "0"
click at [348, 229] on input "0" at bounding box center [354, 226] width 100 height 14
type input "3.63"
click at [144, 249] on div "Ingredient * Amount * Unit * Waste * .a-a{fill:#347362;}.b-a{fill:#fff;} Grams …" at bounding box center [435, 169] width 702 height 267
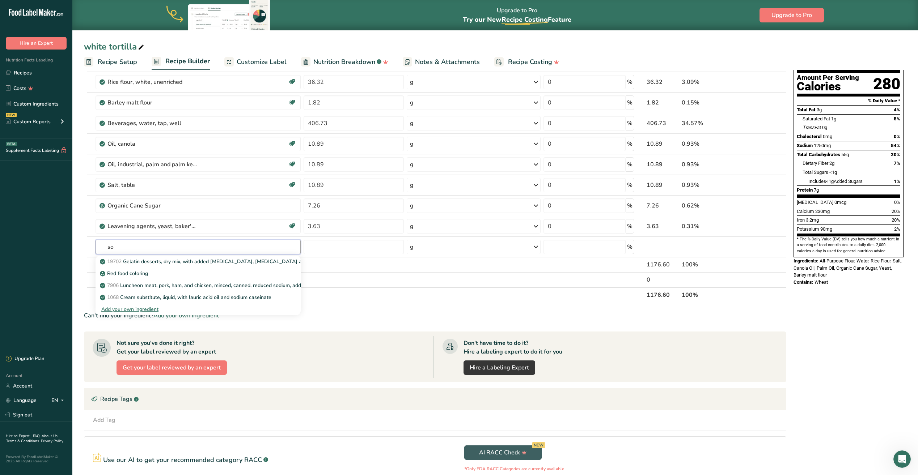
type input "s"
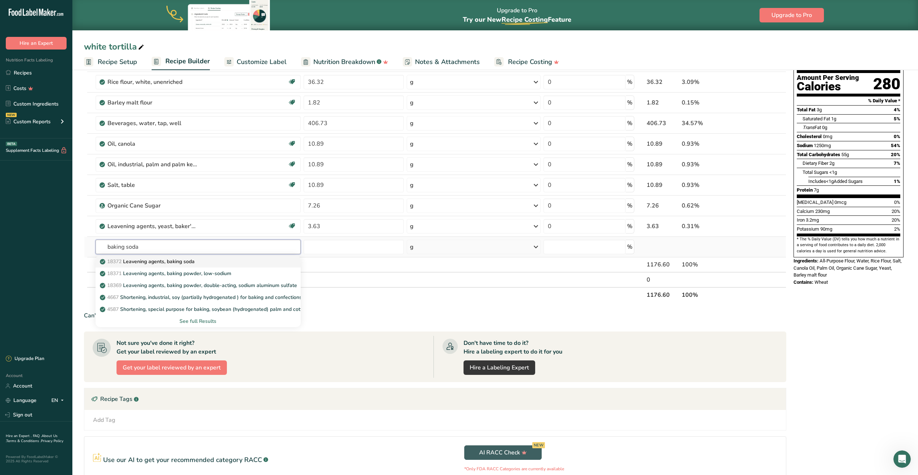
type input "baking soda"
click at [145, 262] on p "18372 Leavening agents, baking soda" at bounding box center [147, 262] width 93 height 8
type input "Leavening agents, baking soda"
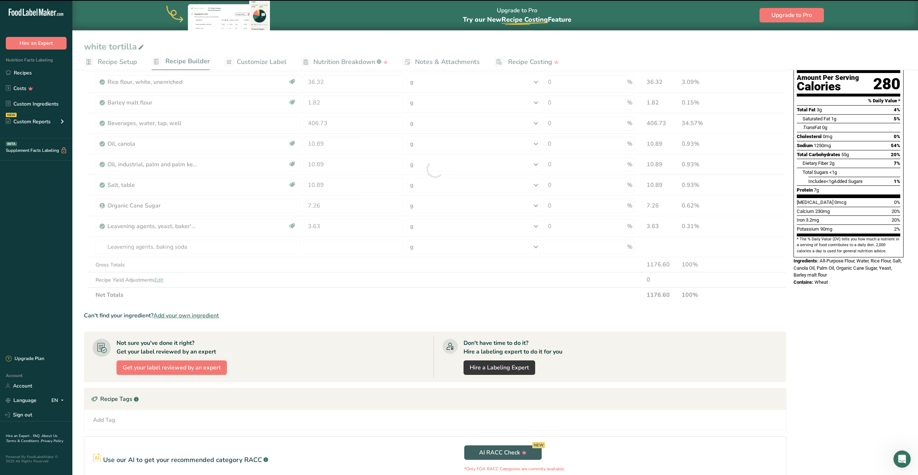
type input "0"
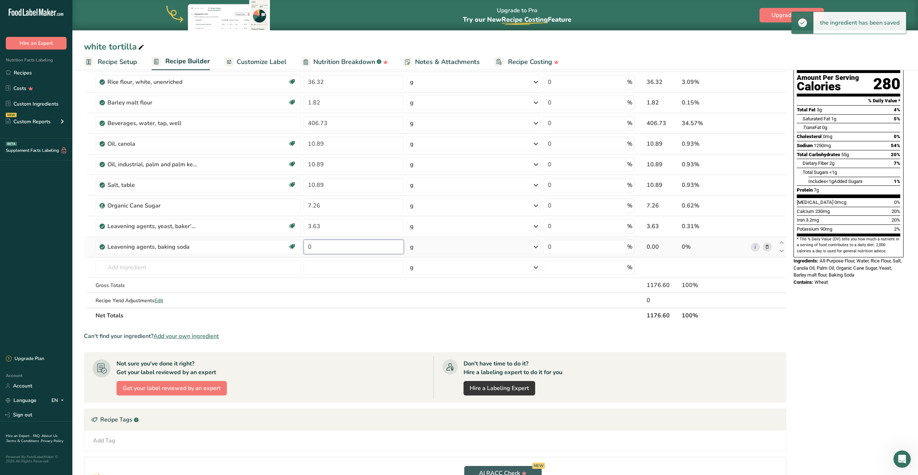
click at [319, 248] on input "0" at bounding box center [354, 247] width 100 height 14
type input "3.63"
click at [130, 270] on div "Ingredient * Amount * Unit * Waste * .a-a{fill:#347362;}.b-a{fill:#fff;} Grams …" at bounding box center [435, 180] width 702 height 288
click at [766, 245] on icon at bounding box center [766, 247] width 5 height 8
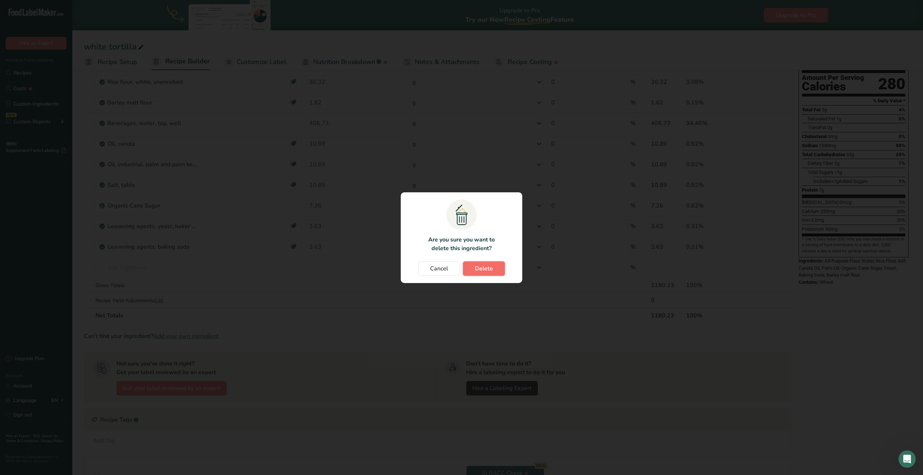
click at [486, 273] on button "Delete" at bounding box center [484, 269] width 42 height 14
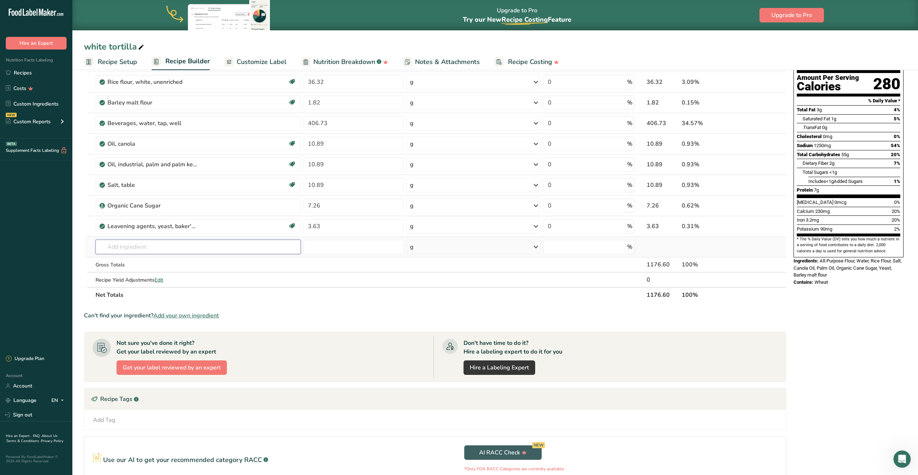
click at [124, 248] on input "text" at bounding box center [198, 247] width 205 height 14
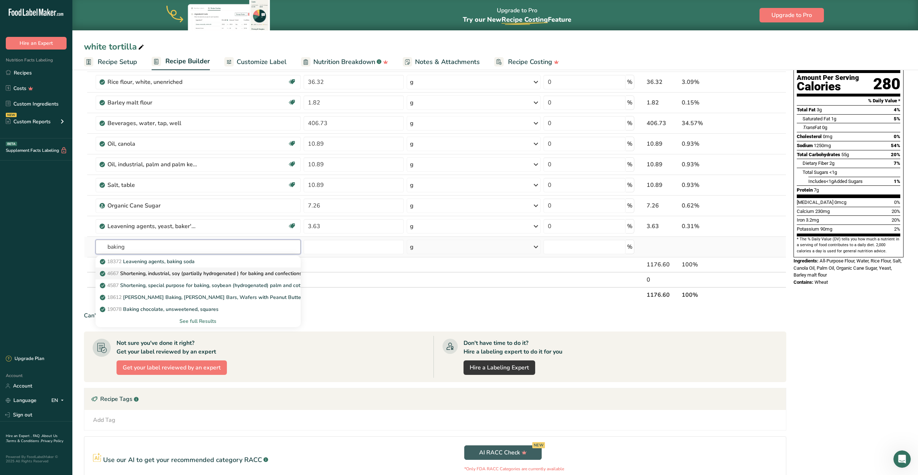
type input "baking"
click at [145, 273] on p "4667 Shortening, industrial, soy (partially hydrogenated ) for baking and confe…" at bounding box center [201, 274] width 200 height 8
type input "Shortening, industrial, soy (partially hydrogenated ) for baking and confections"
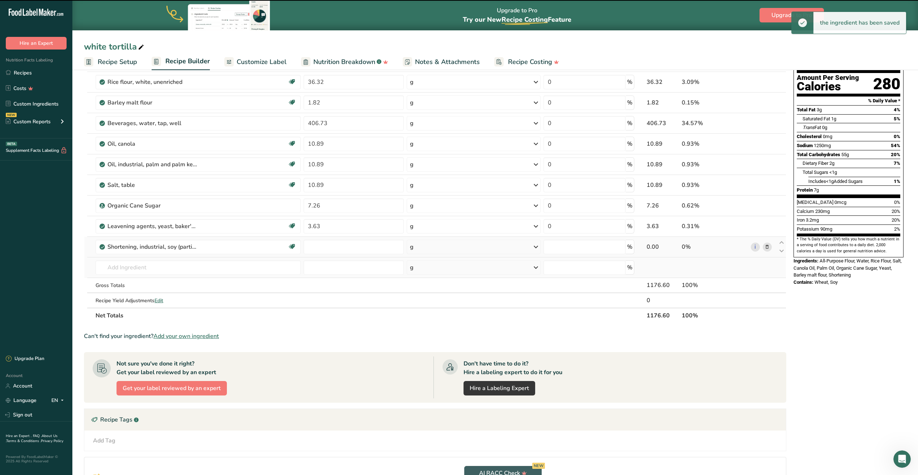
type input "0"
click at [174, 251] on div "Shortening, industrial, soy (partially hydrogenated ) for baking and confections" at bounding box center [152, 247] width 90 height 9
click at [177, 250] on div "Shortening, industrial, soy (partially hydrogenated ) for baking and confections" at bounding box center [152, 247] width 90 height 9
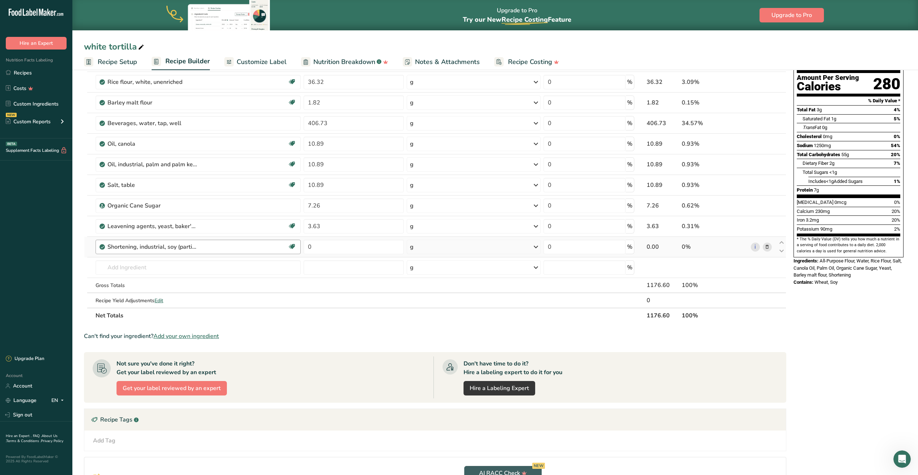
click at [201, 245] on div "Shortening, industrial, soy (partially hydrogenated ) for baking and confections" at bounding box center [197, 247] width 180 height 9
click at [211, 246] on div "Shortening, industrial, soy (partially hydrogenated ) for baking and confections" at bounding box center [197, 247] width 180 height 9
click at [767, 246] on icon at bounding box center [766, 247] width 5 height 8
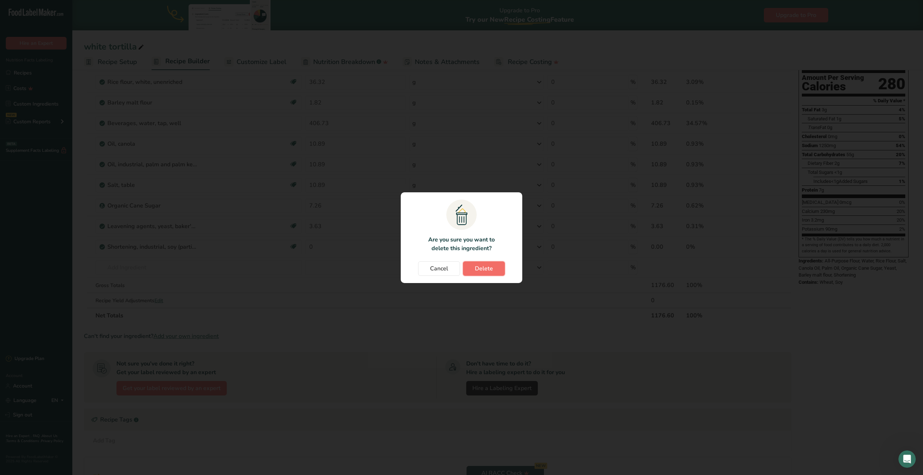
click at [475, 266] on button "Delete" at bounding box center [484, 269] width 42 height 14
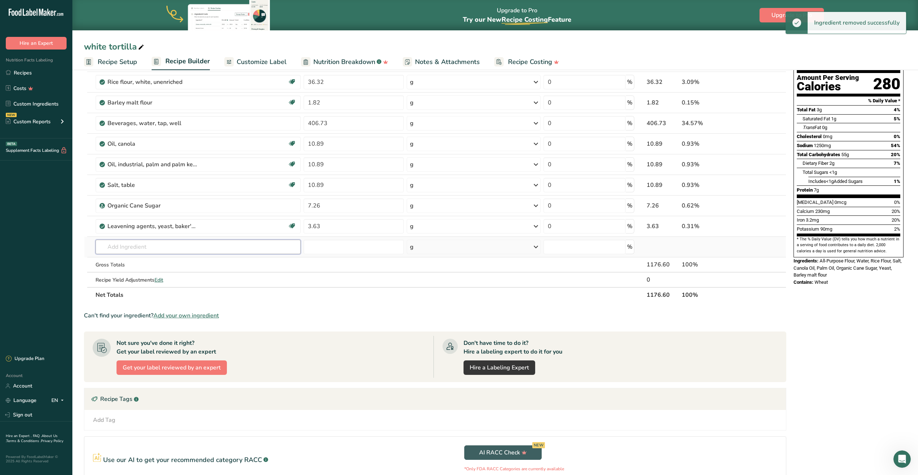
click at [125, 248] on input "text" at bounding box center [198, 247] width 205 height 14
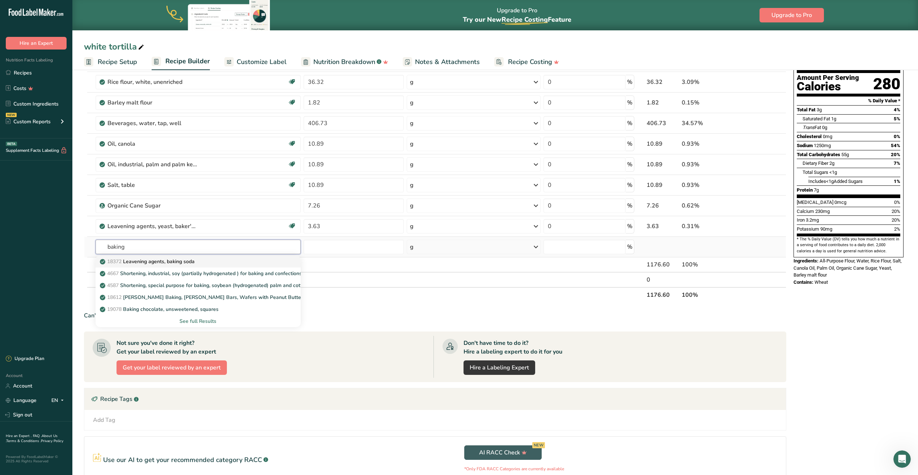
type input "baking"
click at [143, 259] on p "18372 Leavening agents, baking soda" at bounding box center [147, 262] width 93 height 8
type input "Leavening agents, baking soda"
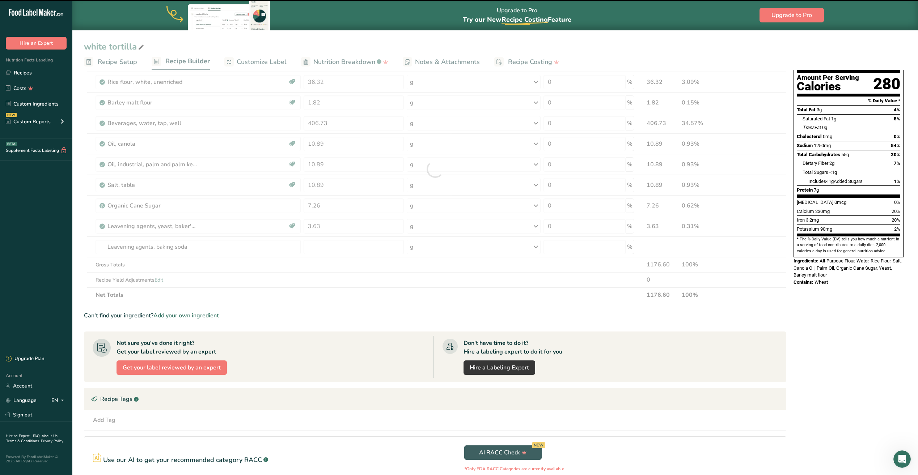
type input "0"
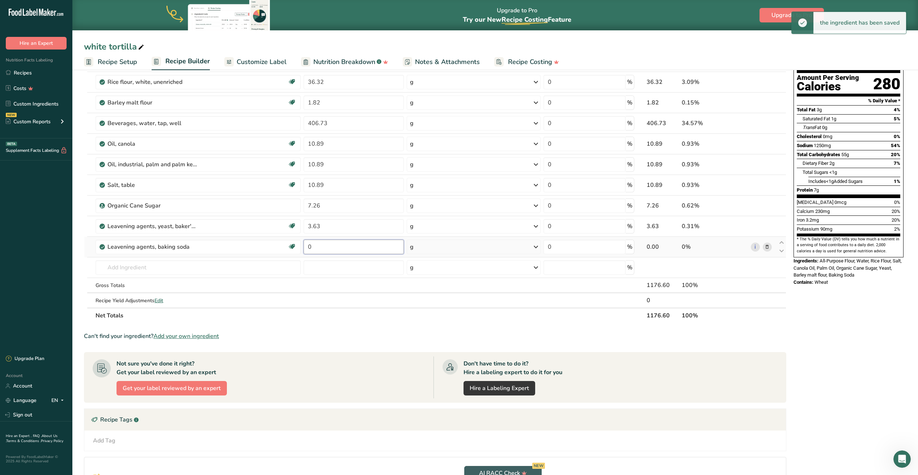
click at [314, 248] on input "0" at bounding box center [354, 247] width 100 height 14
type input "3"
click at [314, 247] on input "0.63" at bounding box center [354, 247] width 100 height 14
type input "6"
type input "3.63"
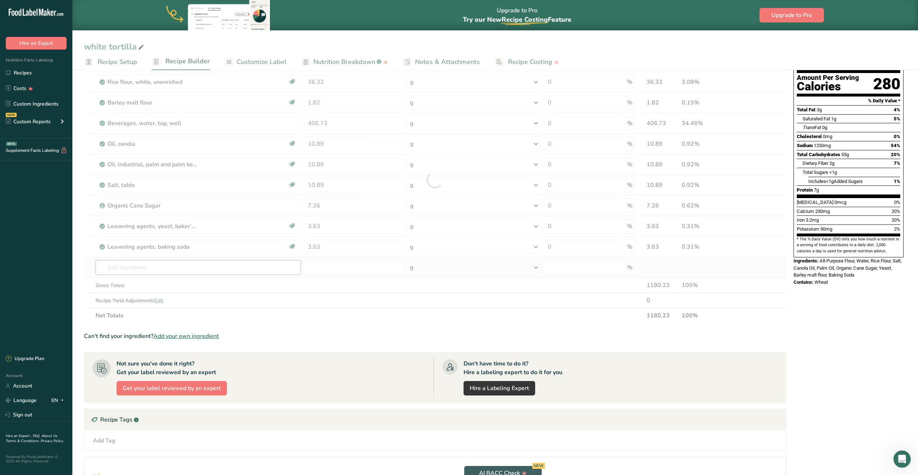
click at [128, 271] on div "Ingredient * Amount * Unit * Waste * .a-a{fill:#347362;}.b-a{fill:#fff;} Grams …" at bounding box center [435, 180] width 702 height 288
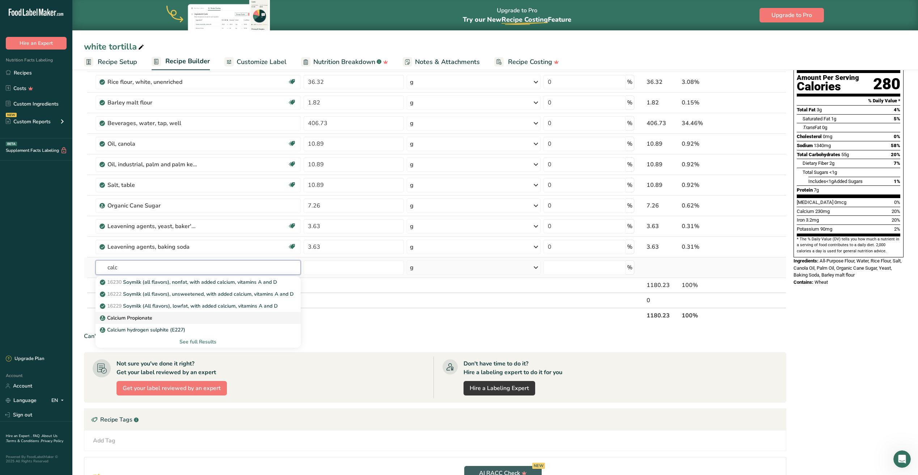
type input "calc"
click at [125, 316] on p "Calcium Propionate" at bounding box center [126, 318] width 51 height 8
type input "Calcium Propionate"
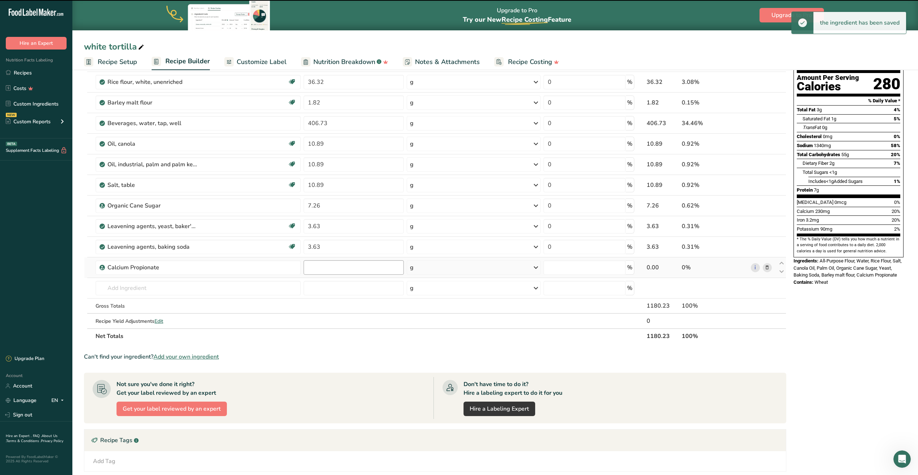
type input "0"
click at [325, 268] on input "0" at bounding box center [354, 267] width 100 height 14
type input "1.82"
click at [313, 287] on div "Ingredient * Amount * Unit * Waste * .a-a{fill:#347362;}.b-a{fill:#fff;} Grams …" at bounding box center [435, 190] width 702 height 308
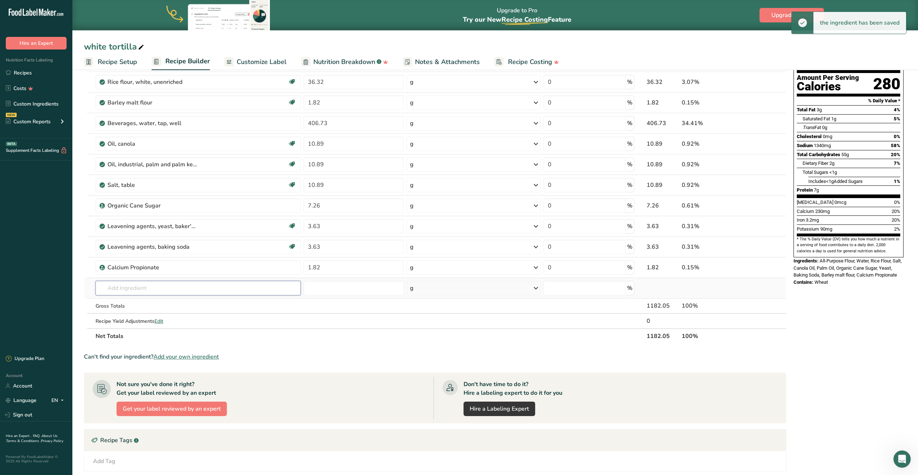
click at [131, 287] on input "text" at bounding box center [198, 288] width 205 height 14
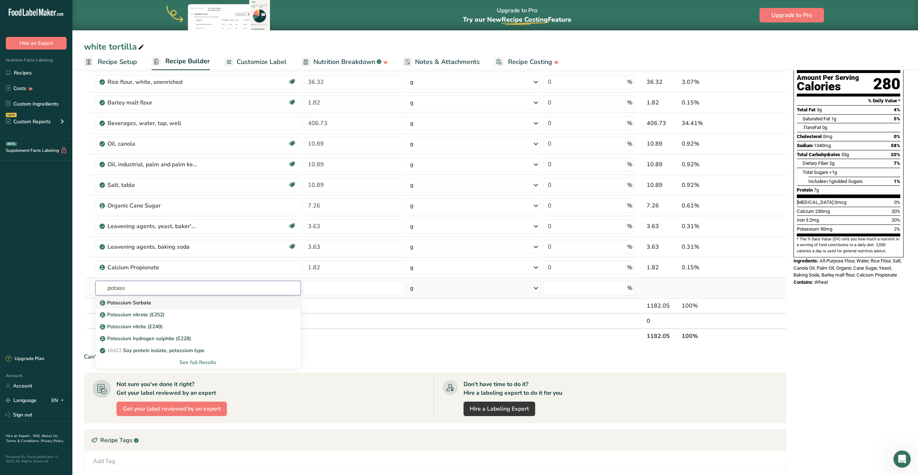
type input "potass"
click at [139, 304] on p "Potassium Sorbate" at bounding box center [126, 303] width 50 height 8
type input "Potassium Sorbate"
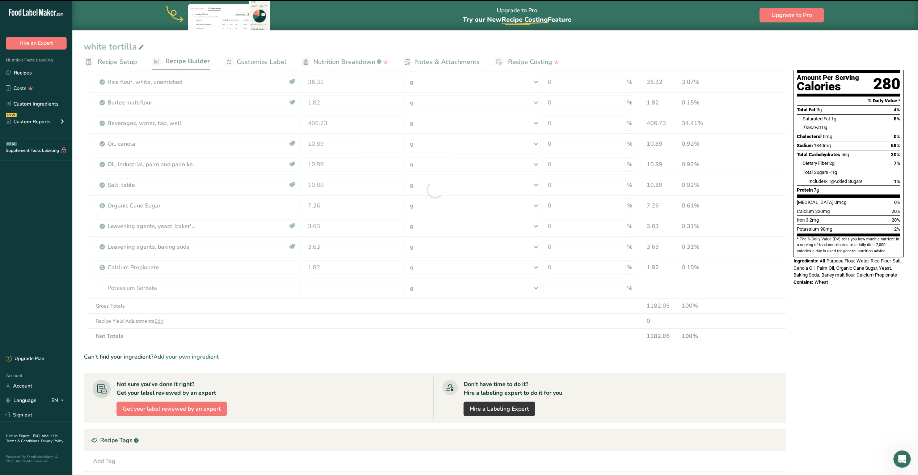
type input "0"
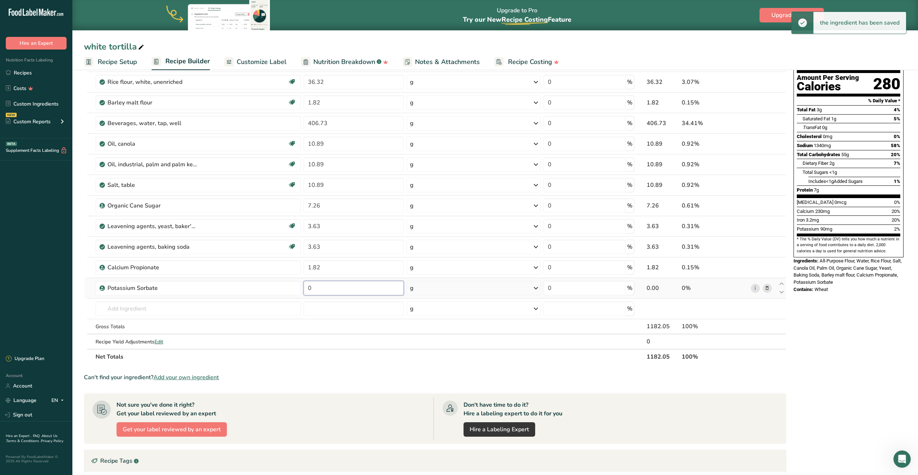
click at [325, 287] on input "0" at bounding box center [354, 288] width 100 height 14
type input "0.36"
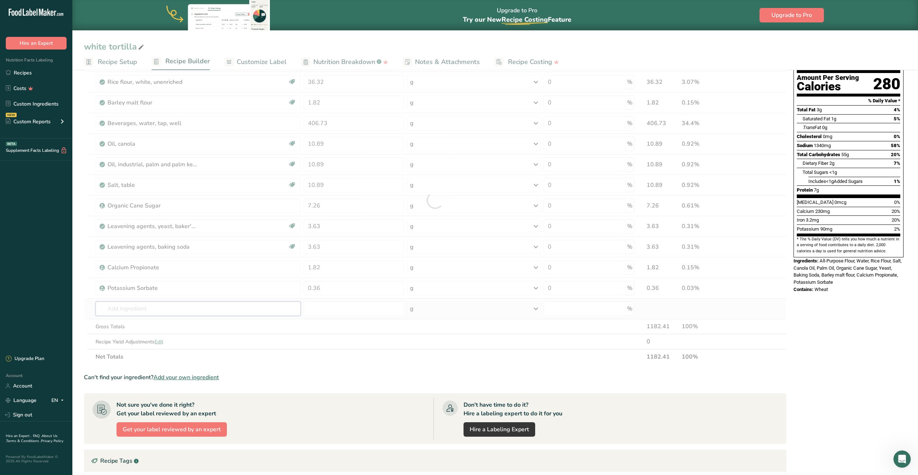
click at [135, 310] on div "Ingredient * Amount * Unit * Waste * .a-a{fill:#347362;}.b-a{fill:#fff;} Grams …" at bounding box center [435, 200] width 702 height 329
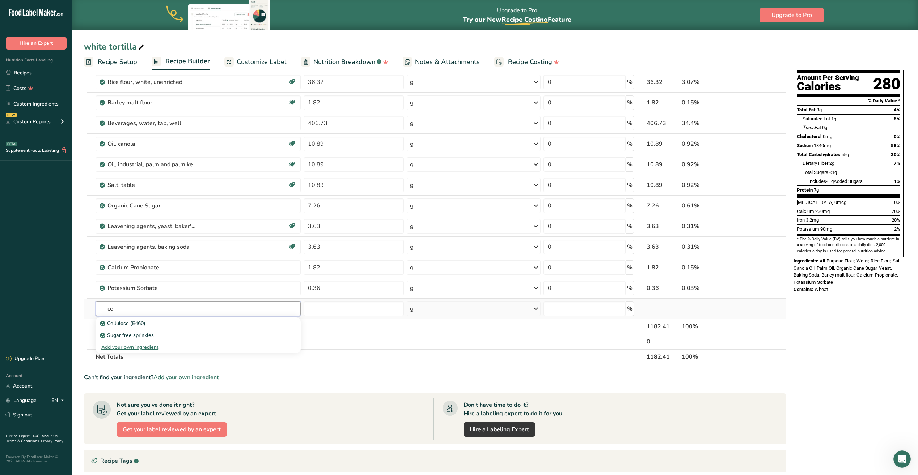
type input "c"
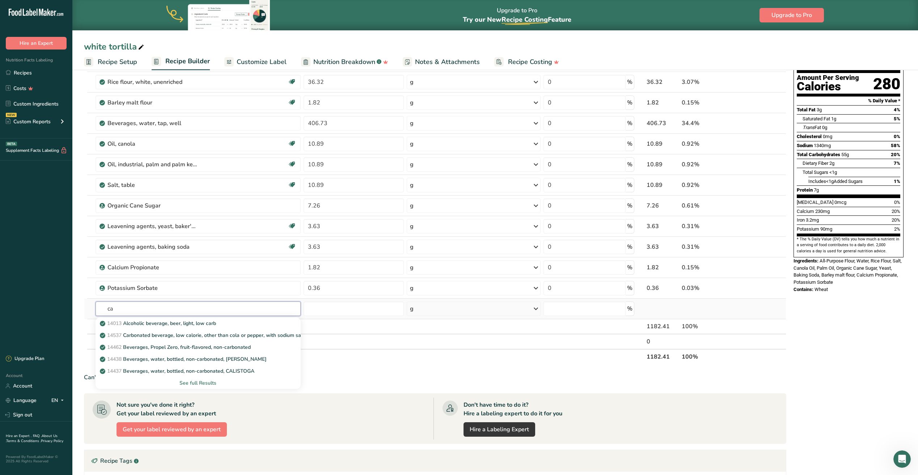
type input "c"
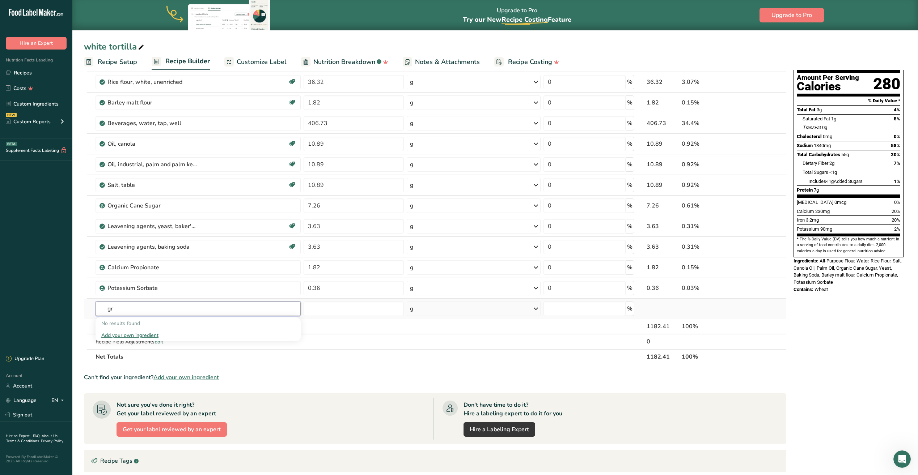
type input "g"
type input "c"
type input "gum"
click at [203, 381] on div "See full Results" at bounding box center [198, 383] width 194 height 8
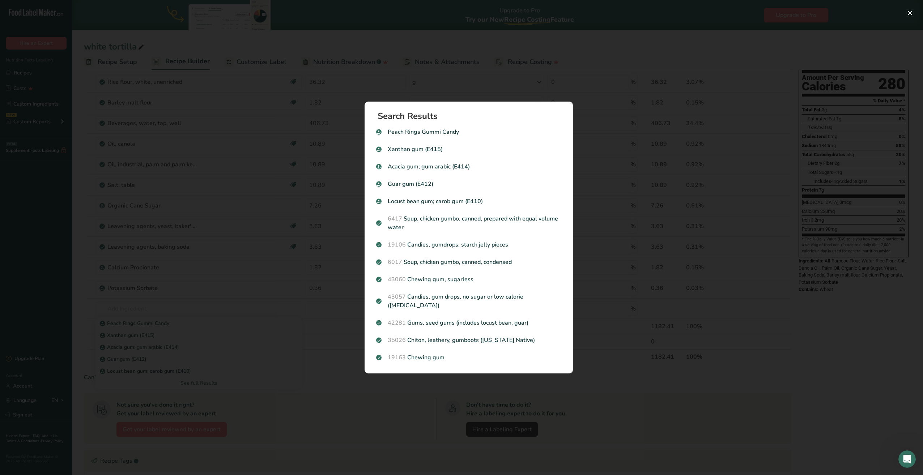
click at [242, 231] on div "Search results modal" at bounding box center [461, 237] width 923 height 475
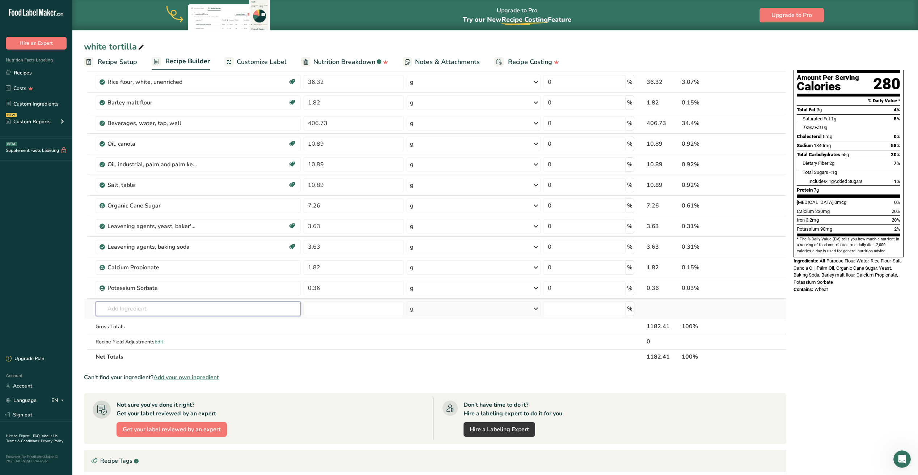
click at [126, 311] on input "text" at bounding box center [198, 309] width 205 height 14
type input "e466"
click at [120, 326] on p "Cellulose (E460)" at bounding box center [123, 324] width 44 height 8
type input "Cellulose (E460)"
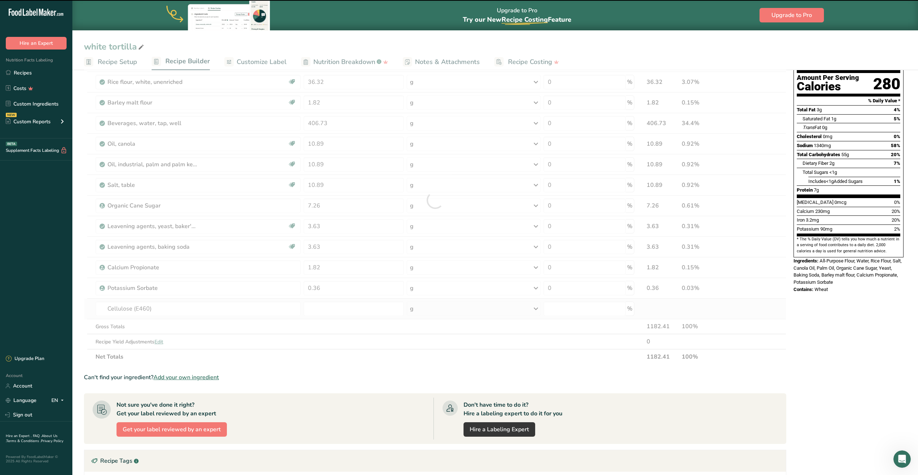
type input "0"
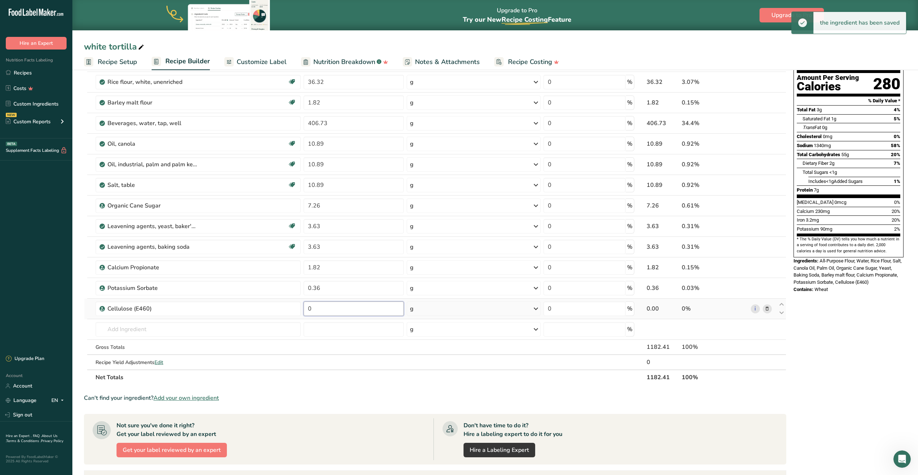
click at [332, 309] on input "0" at bounding box center [354, 309] width 100 height 14
type input "2.18"
click at [165, 336] on div "Ingredient * Amount * Unit * Waste * .a-a{fill:#347362;}.b-a{fill:#fff;} Grams …" at bounding box center [435, 210] width 702 height 349
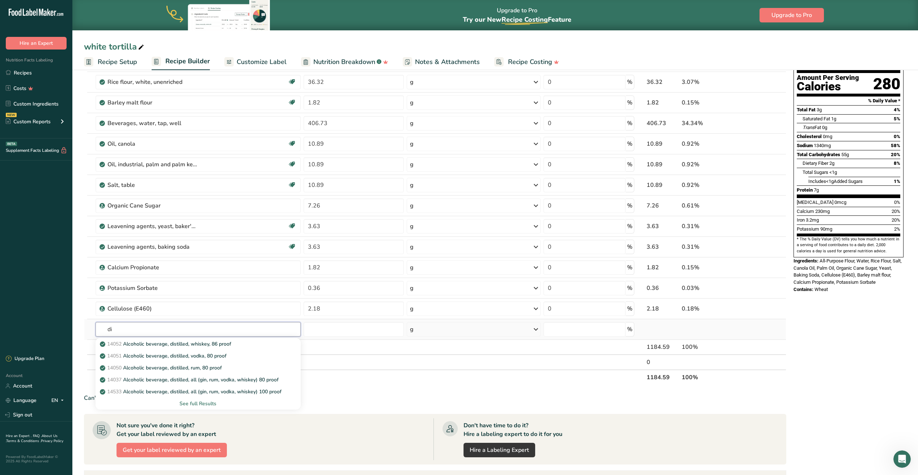
type input "d"
type input "m"
type input "d"
type input "e"
